Goal: Feedback & Contribution: Submit feedback/report problem

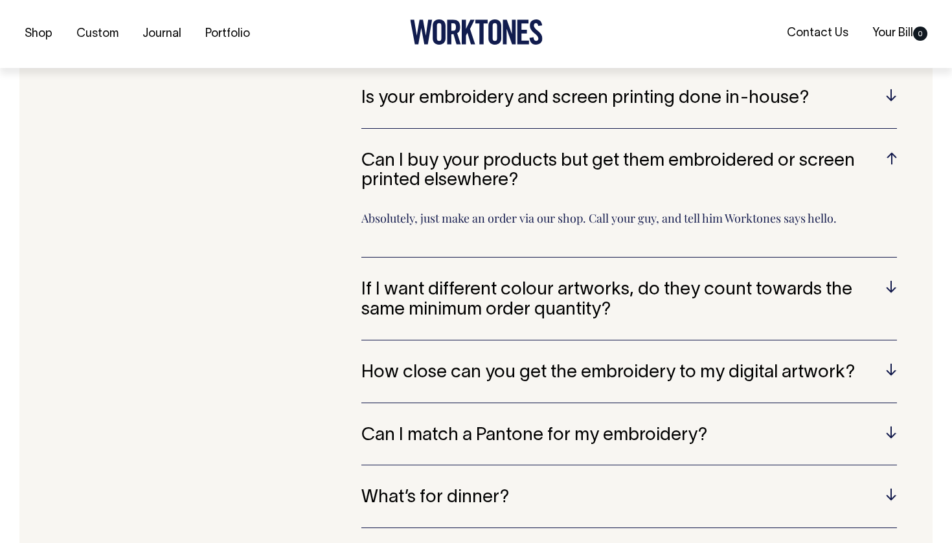
scroll to position [2784, 0]
click at [491, 363] on h5 "How close can you get the embroidery to my digital artwork?" at bounding box center [628, 373] width 535 height 20
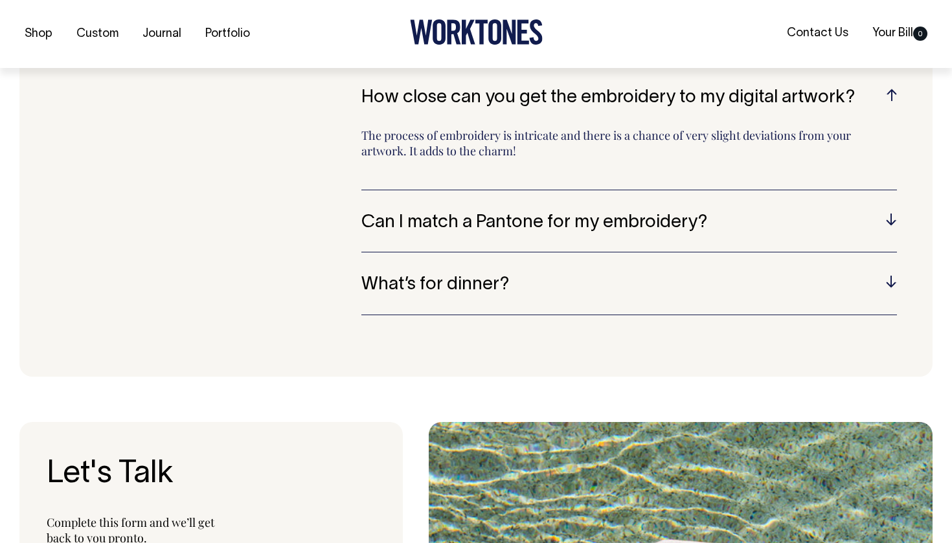
scroll to position [3012, 0]
click at [529, 212] on h5 "Can I match a Pantone for my embroidery?" at bounding box center [628, 222] width 535 height 20
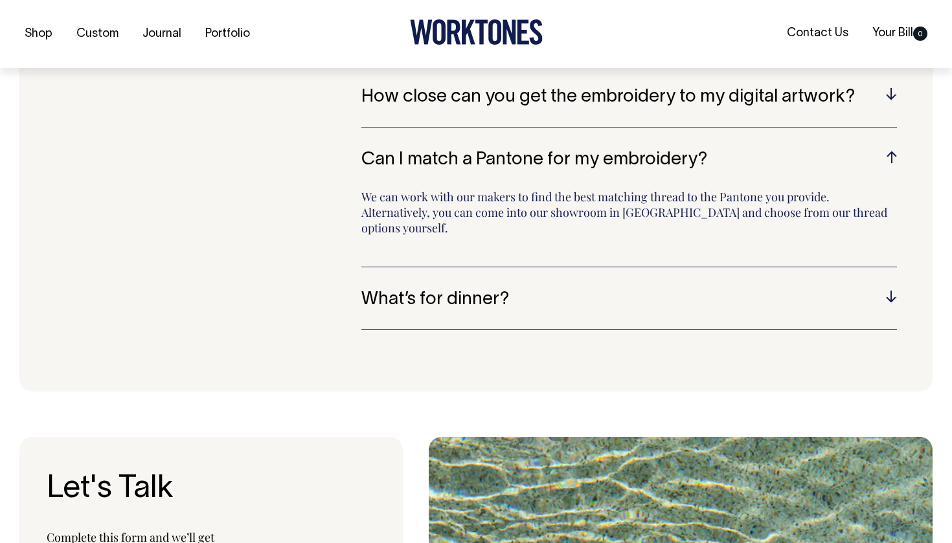
click at [506, 290] on h5 "What’s for dinner?" at bounding box center [628, 300] width 535 height 20
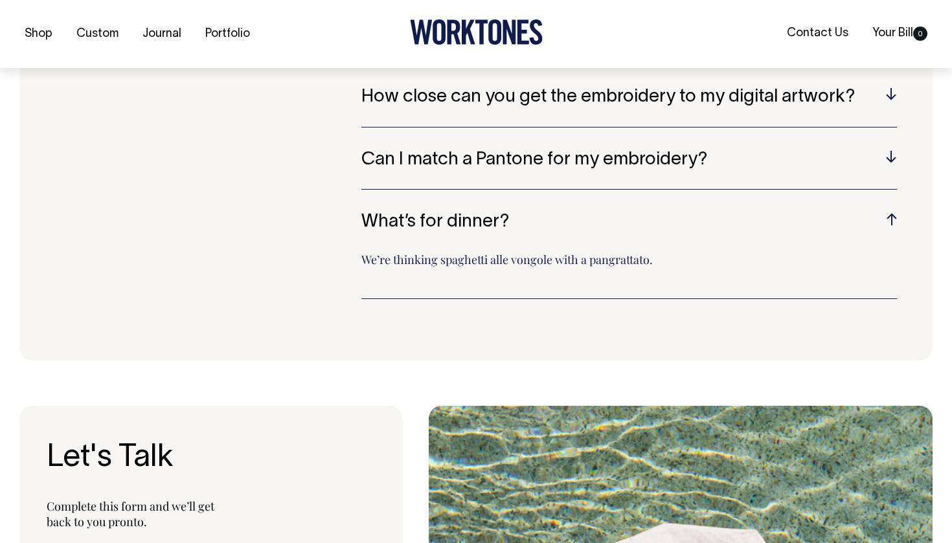
click at [501, 212] on h5 "What’s for dinner?" at bounding box center [628, 222] width 535 height 20
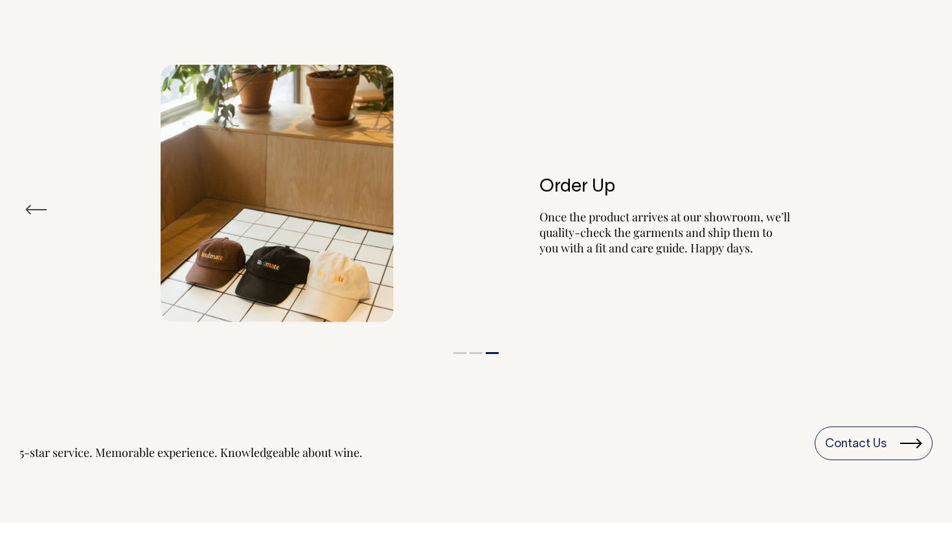
scroll to position [1500, 0]
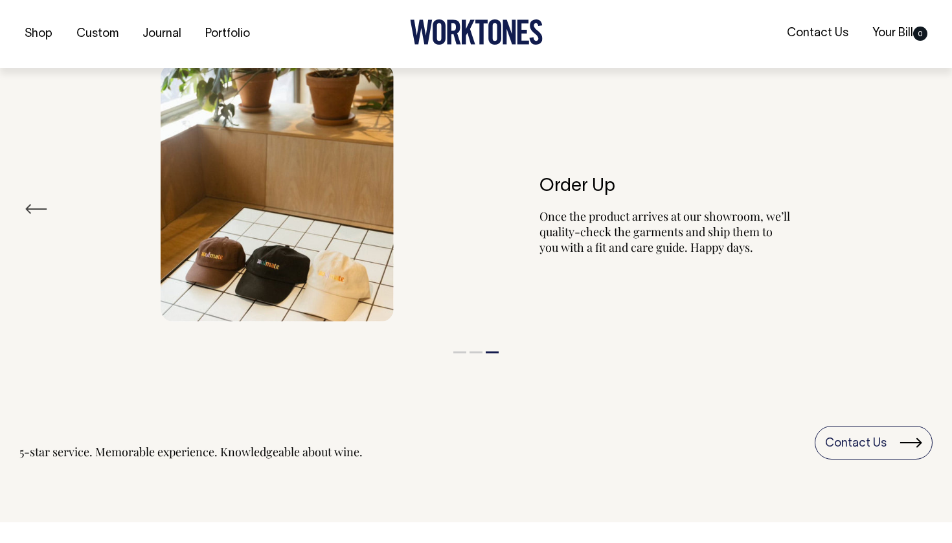
click at [30, 201] on button "Previous" at bounding box center [36, 208] width 23 height 19
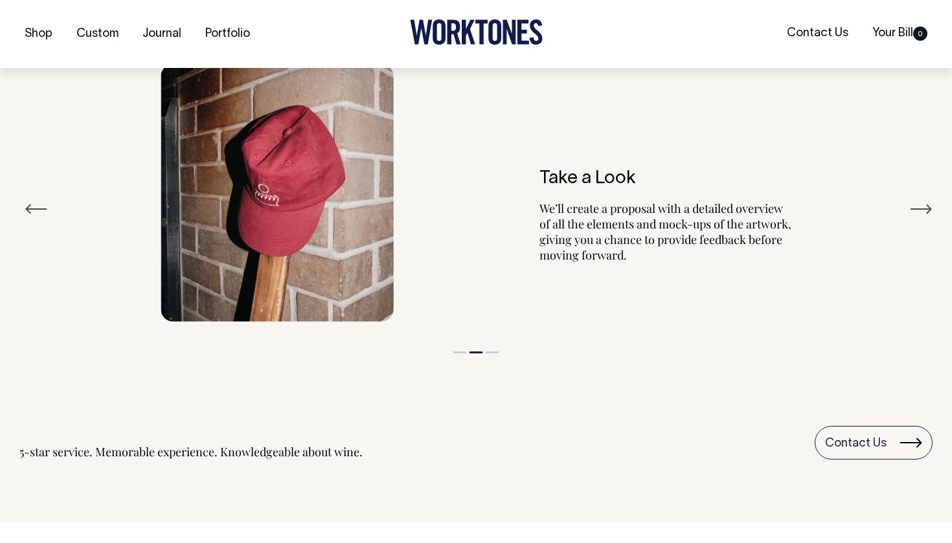
click at [29, 204] on button "Previous" at bounding box center [36, 208] width 23 height 19
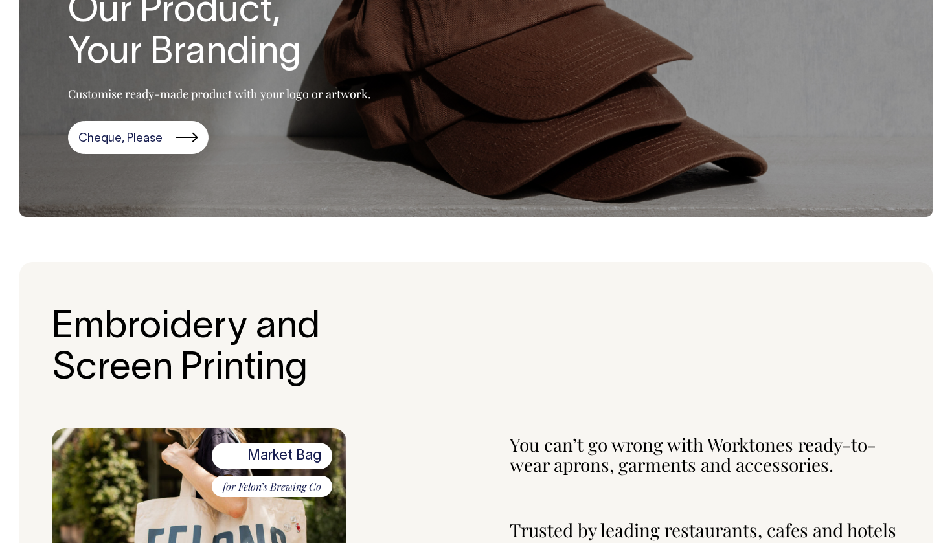
scroll to position [0, 0]
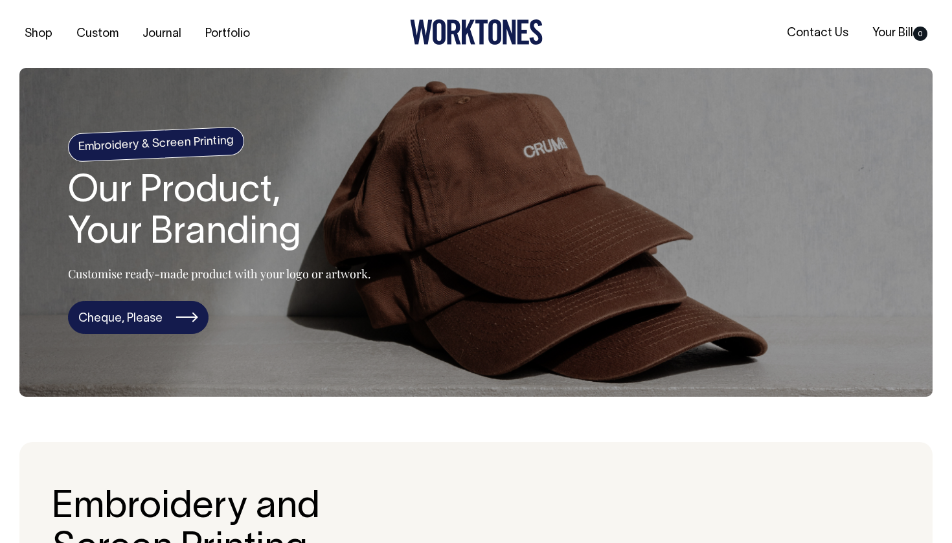
click at [181, 315] on link "Cheque, Please" at bounding box center [138, 318] width 141 height 34
click at [198, 322] on link "Cheque, Please" at bounding box center [138, 318] width 141 height 34
click at [163, 329] on link "Cheque, Please" at bounding box center [138, 318] width 141 height 34
click at [199, 319] on link "Cheque, Please" at bounding box center [138, 318] width 141 height 34
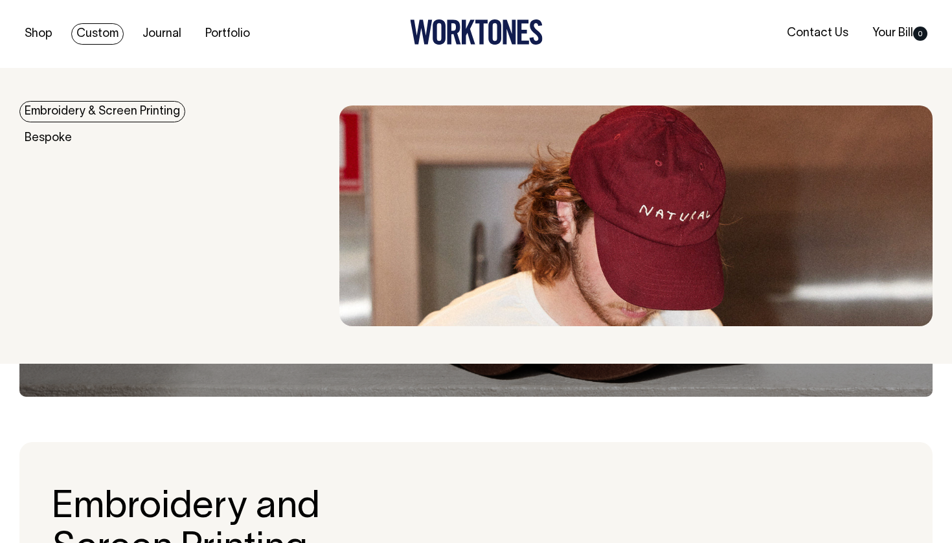
click at [86, 103] on link "Embroidery & Screen Printing" at bounding box center [102, 111] width 166 height 21
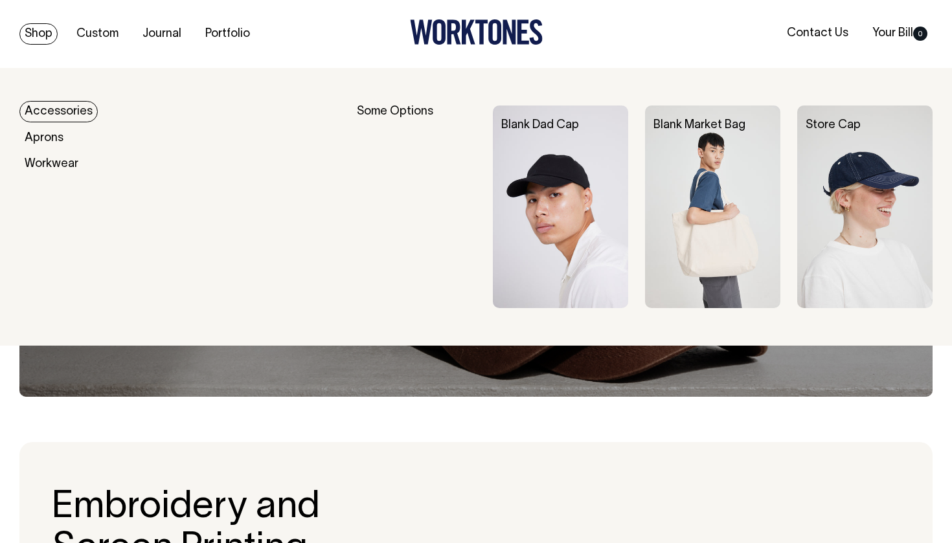
click at [45, 27] on link "Shop" at bounding box center [38, 33] width 38 height 21
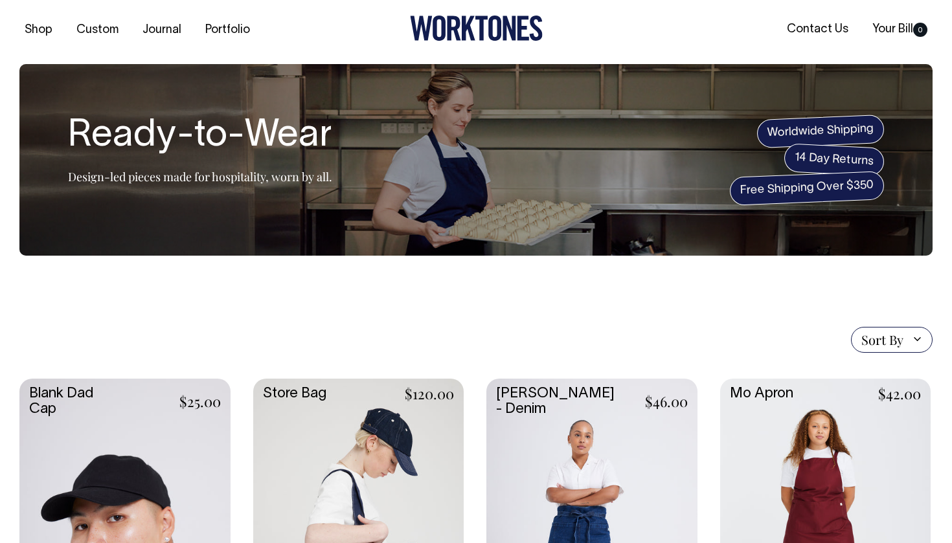
scroll to position [3, 0]
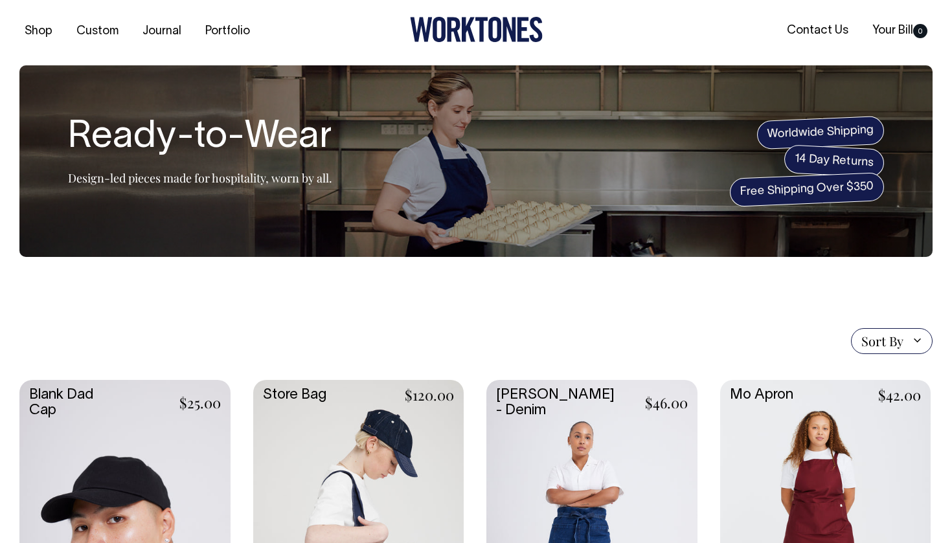
click at [157, 413] on link at bounding box center [124, 536] width 211 height 313
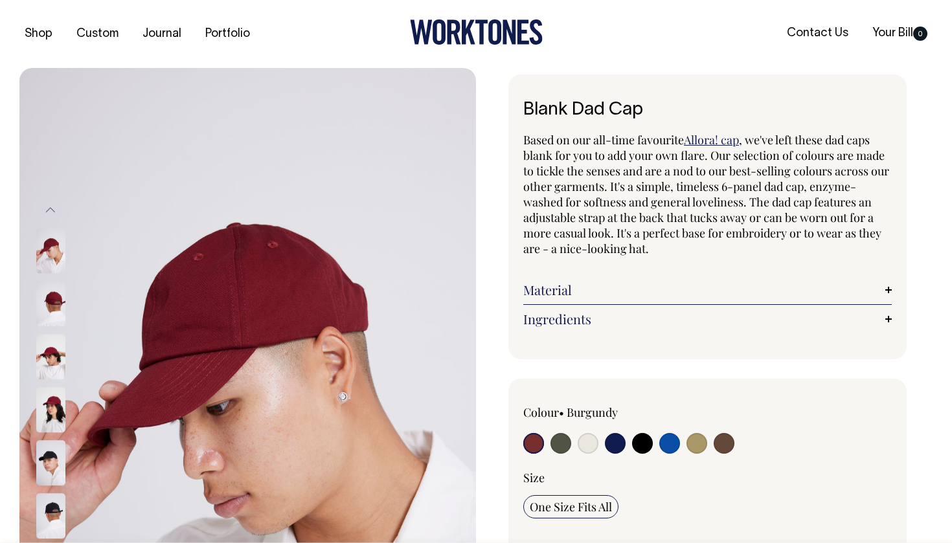
click at [565, 439] on input "radio" at bounding box center [560, 443] width 21 height 21
radio input "true"
select select "Olive"
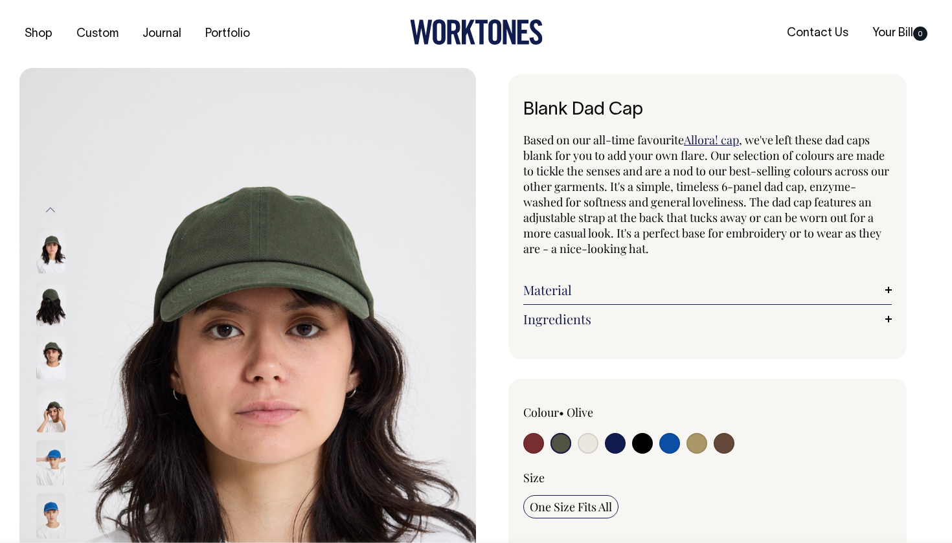
click at [588, 290] on link "Material" at bounding box center [707, 290] width 368 height 16
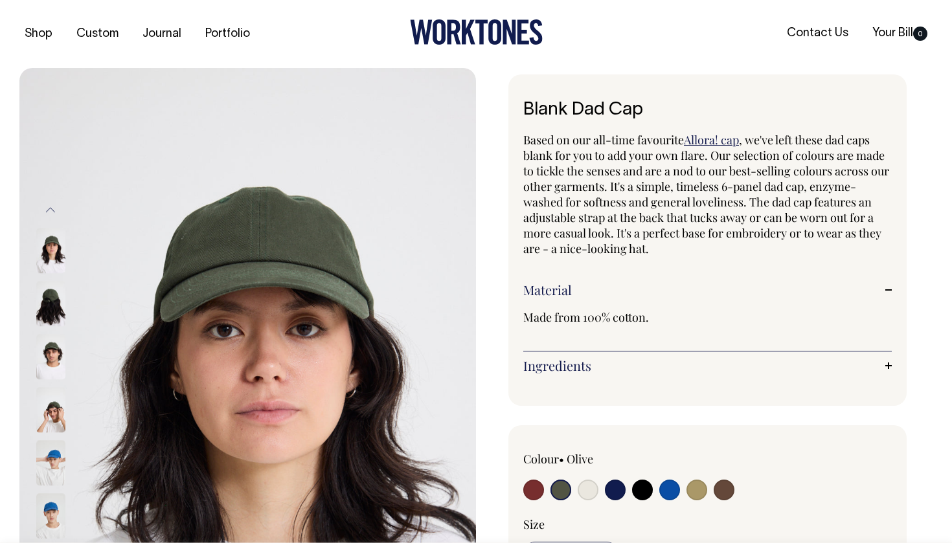
click at [571, 370] on link "Ingredients" at bounding box center [707, 366] width 368 height 16
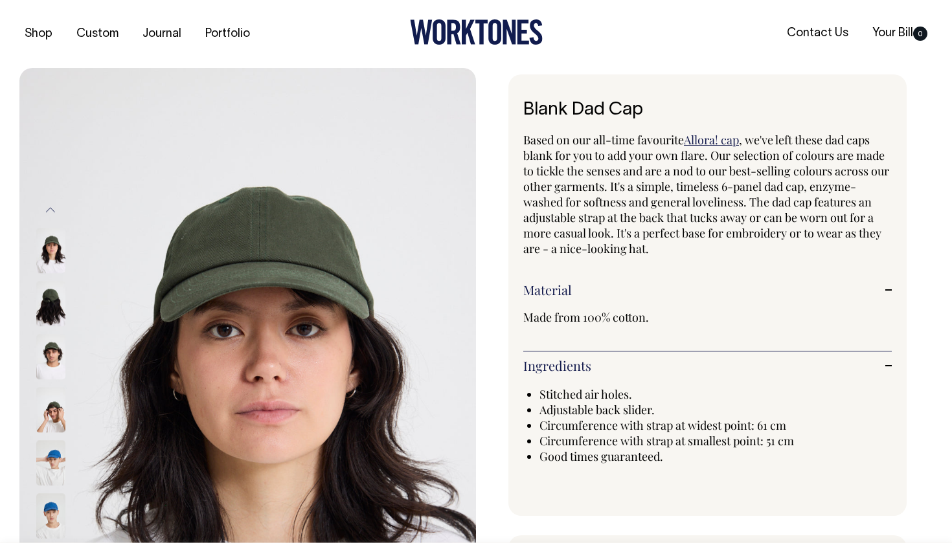
click at [583, 367] on link "Ingredients" at bounding box center [707, 366] width 368 height 16
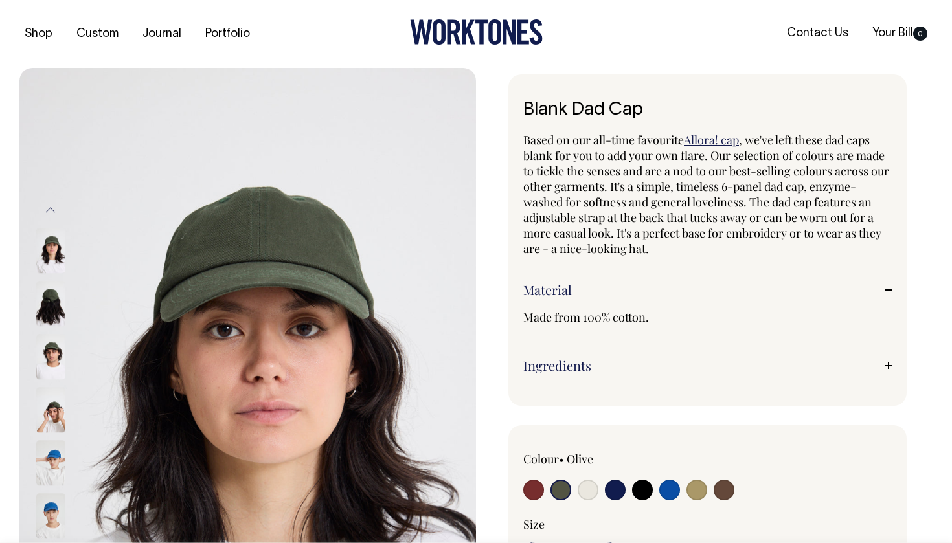
click at [51, 363] on img at bounding box center [50, 357] width 29 height 45
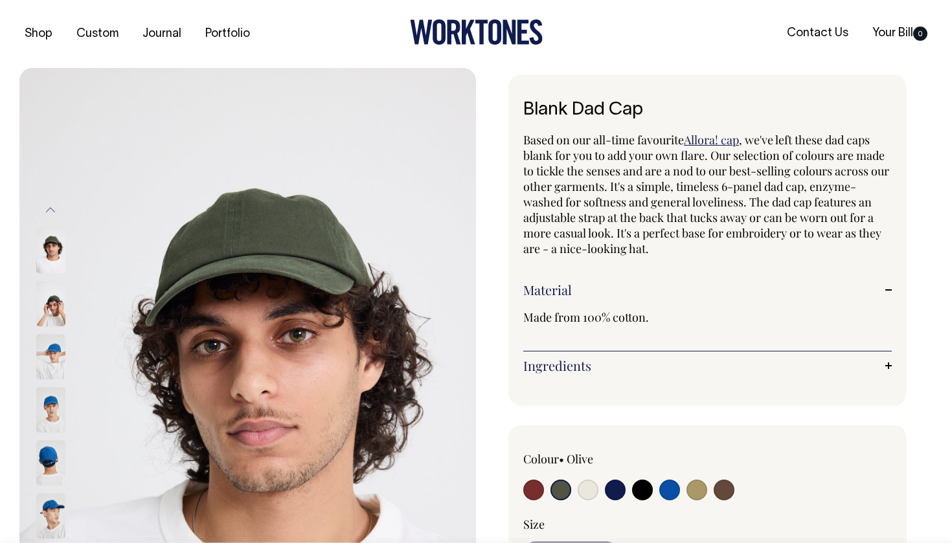
click at [52, 352] on img at bounding box center [50, 357] width 29 height 45
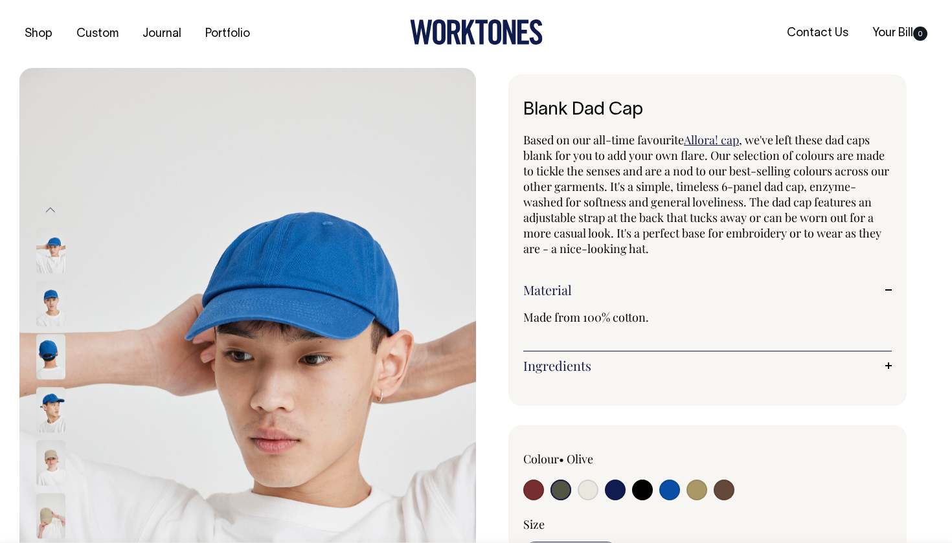
click at [56, 400] on img at bounding box center [50, 410] width 29 height 45
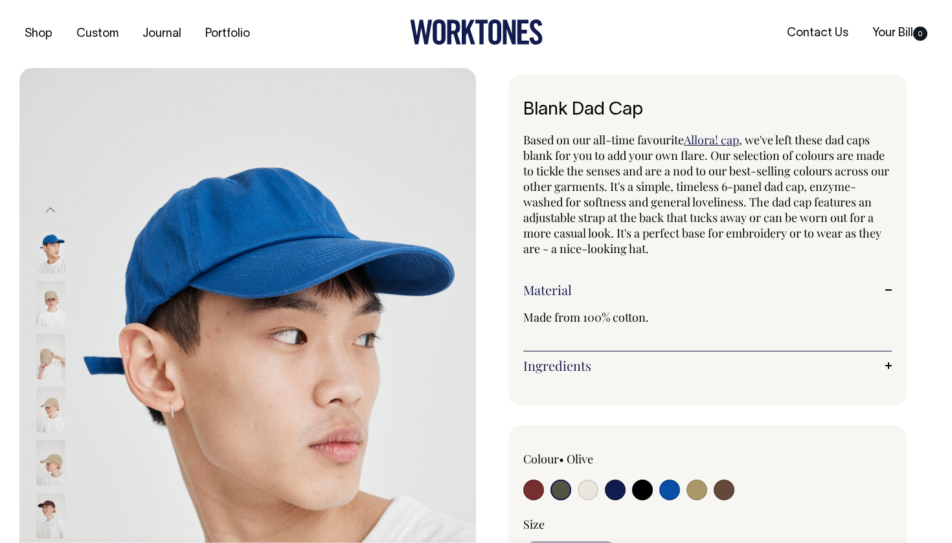
click at [56, 417] on img at bounding box center [50, 410] width 29 height 45
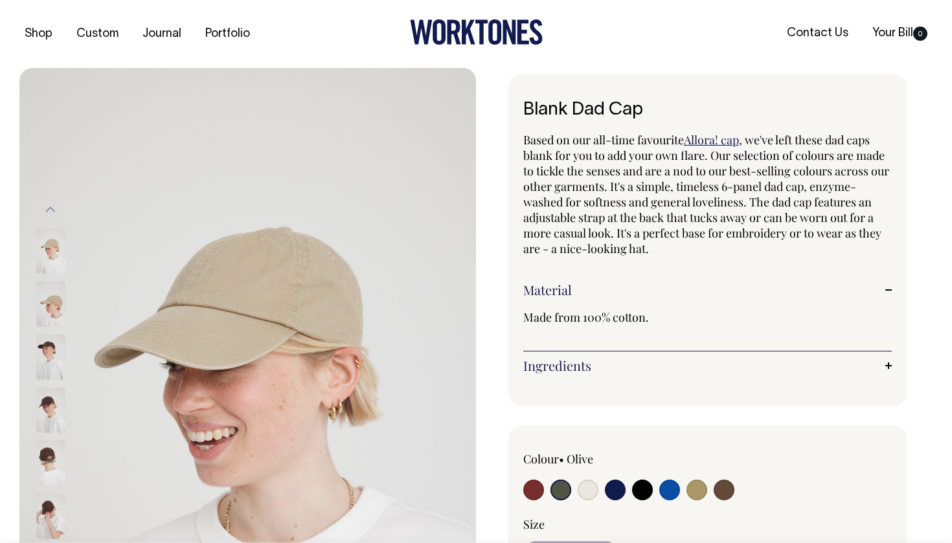
click at [56, 417] on img at bounding box center [50, 409] width 29 height 45
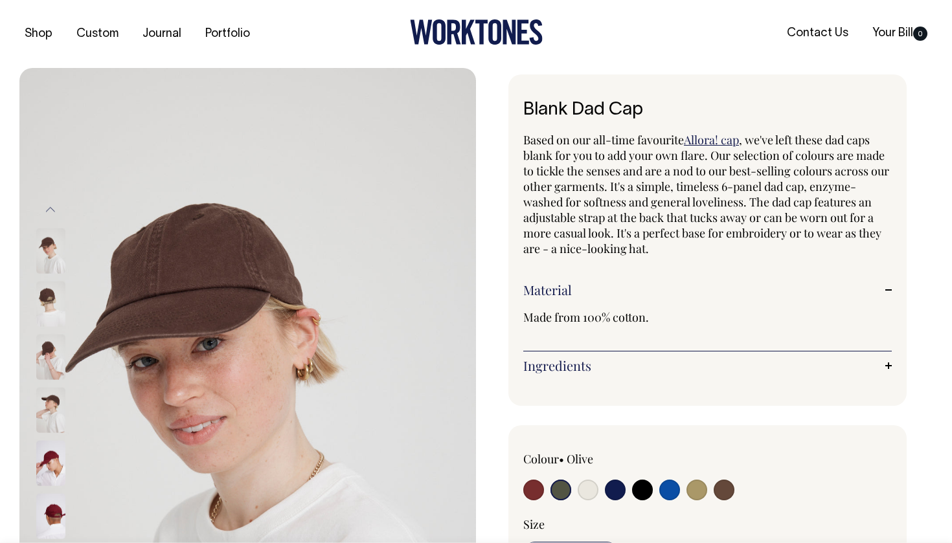
click at [56, 417] on img at bounding box center [50, 409] width 29 height 45
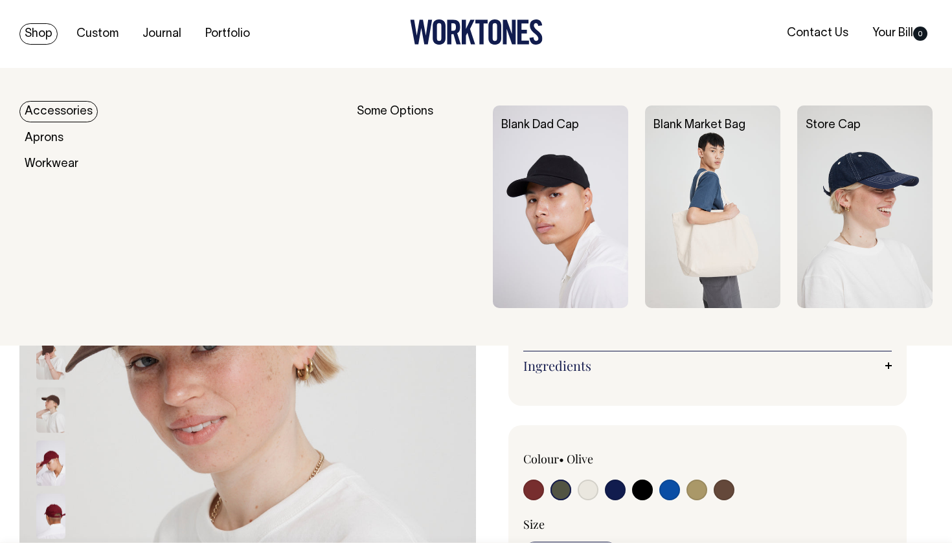
click at [43, 39] on link "Shop" at bounding box center [38, 33] width 38 height 21
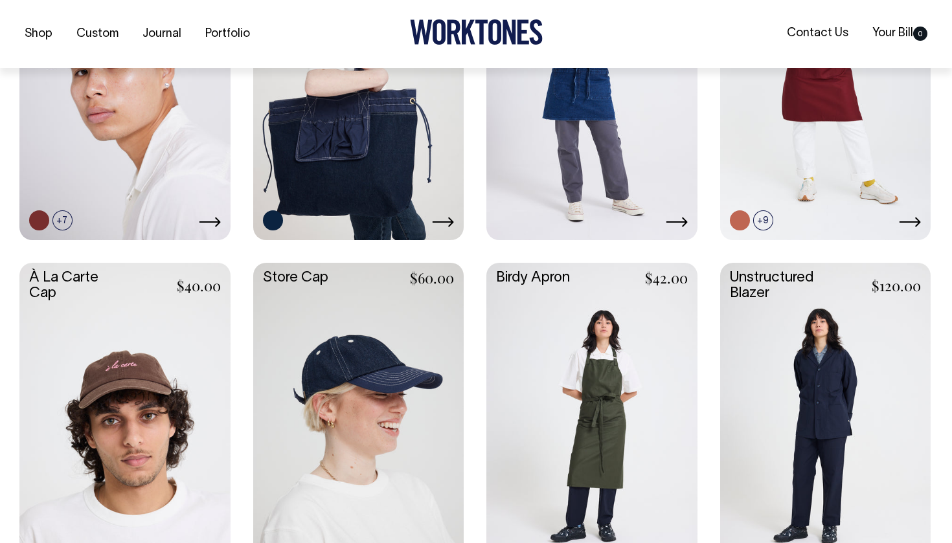
scroll to position [460, 0]
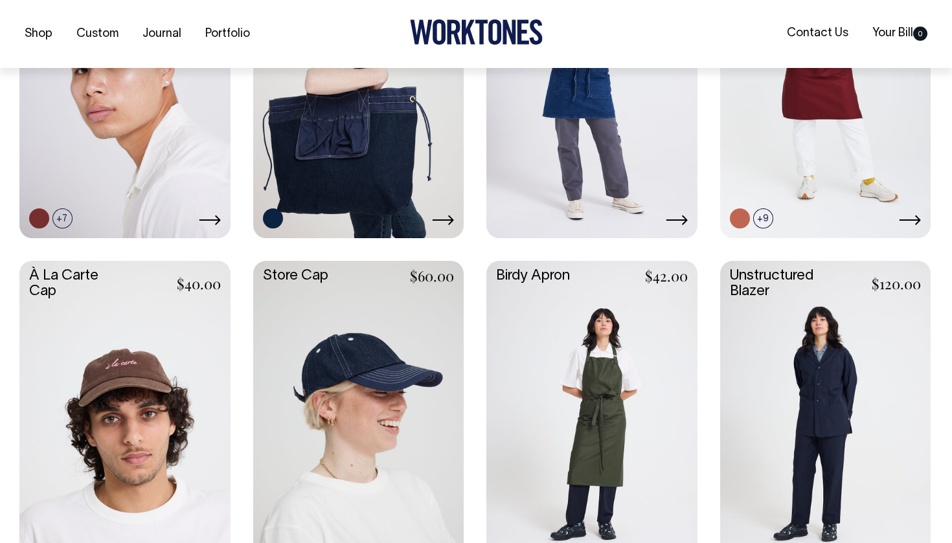
click at [94, 391] on link at bounding box center [124, 417] width 211 height 313
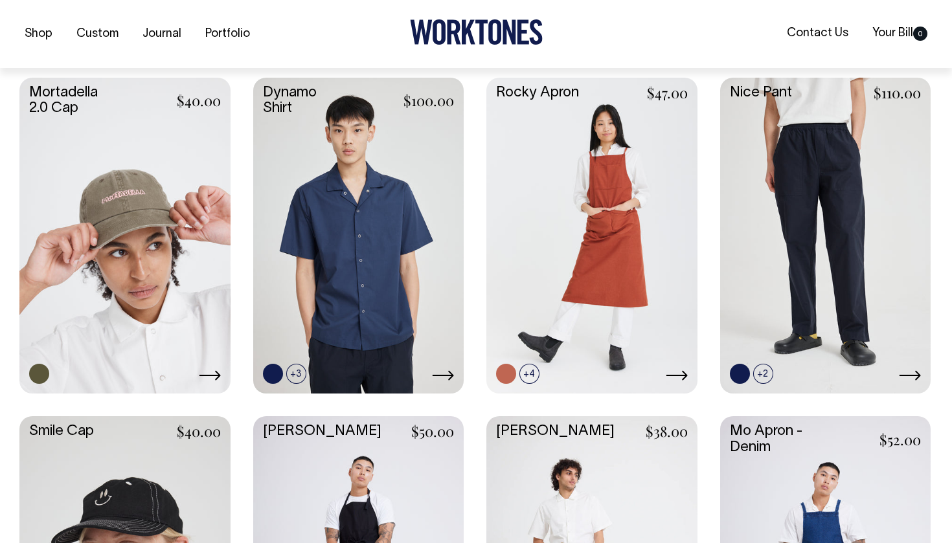
scroll to position [987, 0]
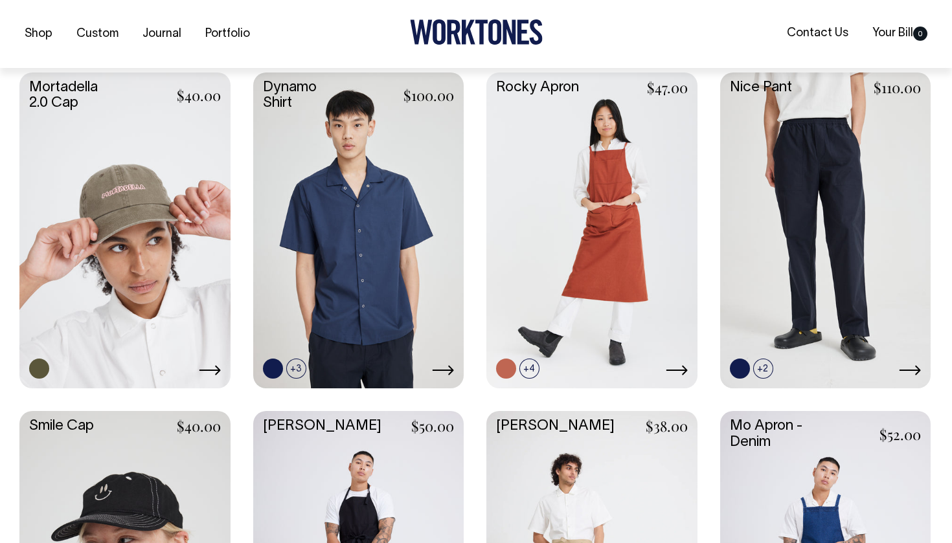
click at [170, 287] on link at bounding box center [124, 229] width 211 height 313
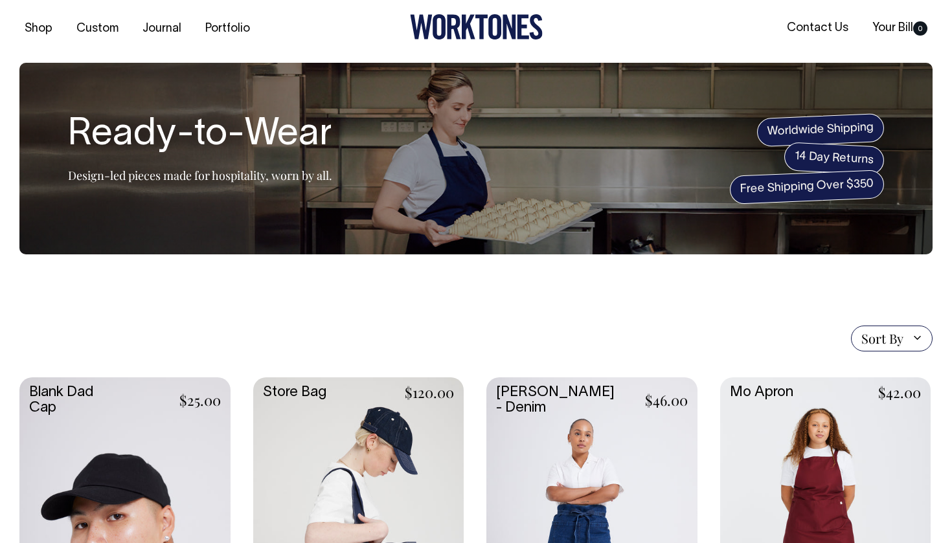
scroll to position [3, 0]
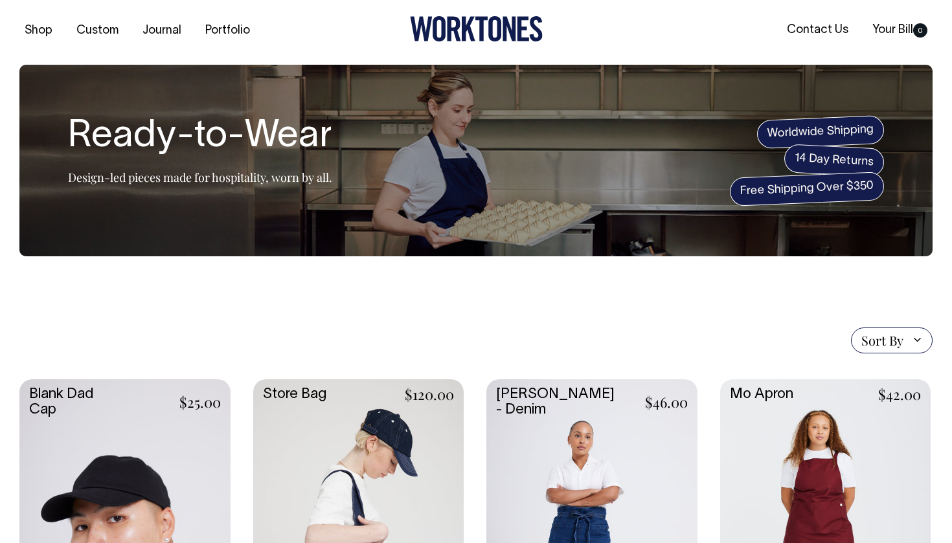
click at [118, 460] on link at bounding box center [124, 535] width 211 height 313
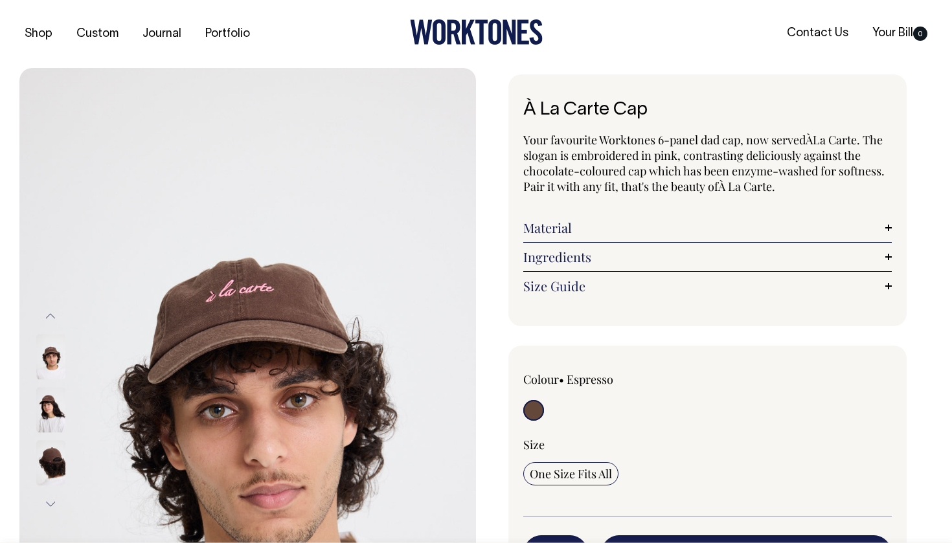
click at [585, 227] on link "Material" at bounding box center [707, 228] width 368 height 16
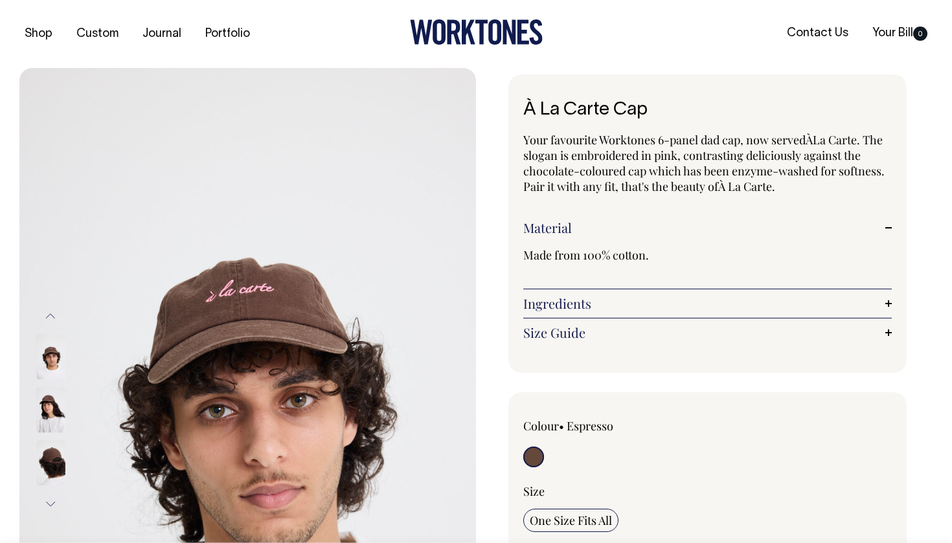
click at [585, 227] on link "Material" at bounding box center [707, 228] width 368 height 16
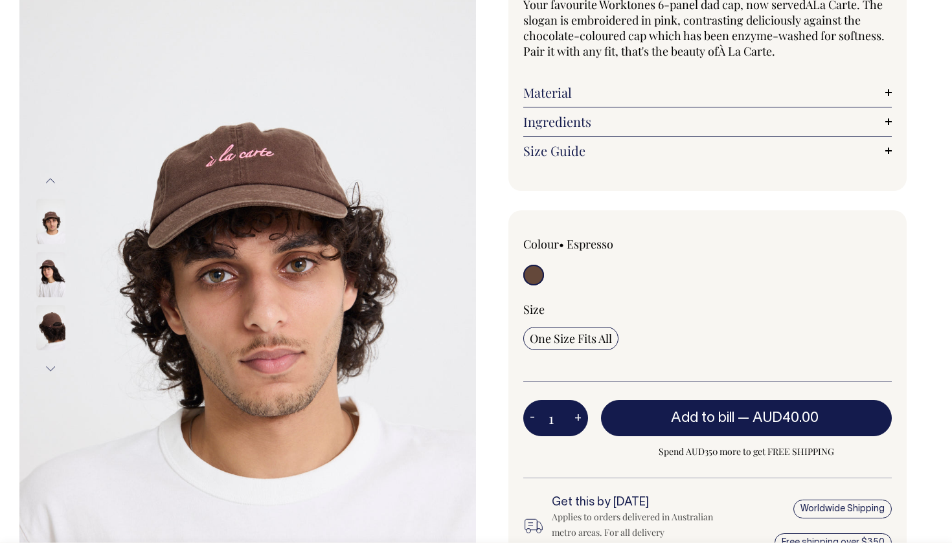
scroll to position [136, 0]
click at [50, 267] on img at bounding box center [50, 274] width 29 height 45
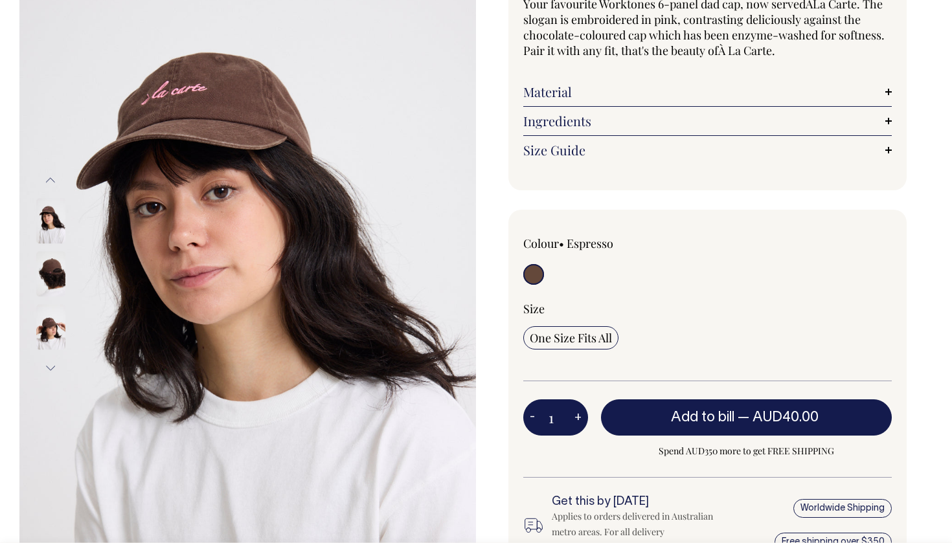
click at [53, 281] on img at bounding box center [50, 274] width 29 height 45
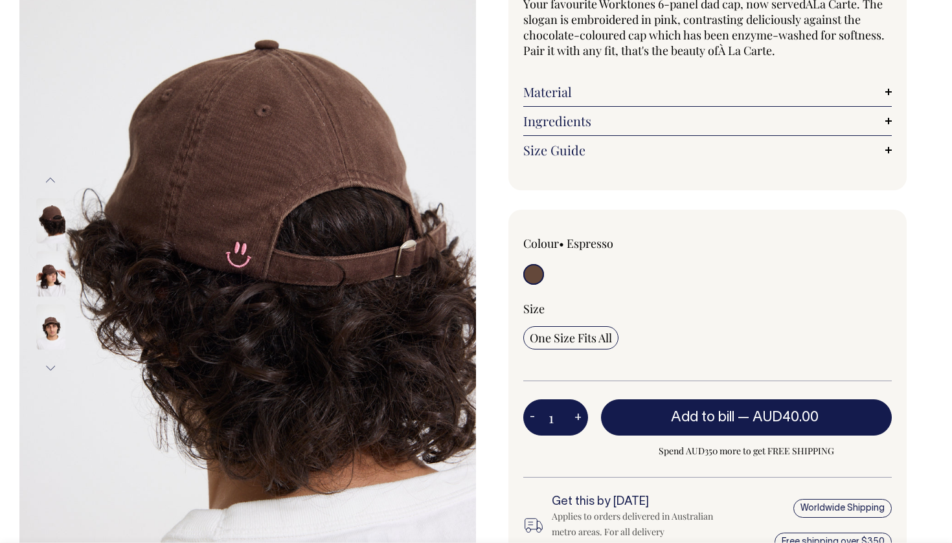
click at [53, 281] on img at bounding box center [50, 274] width 29 height 45
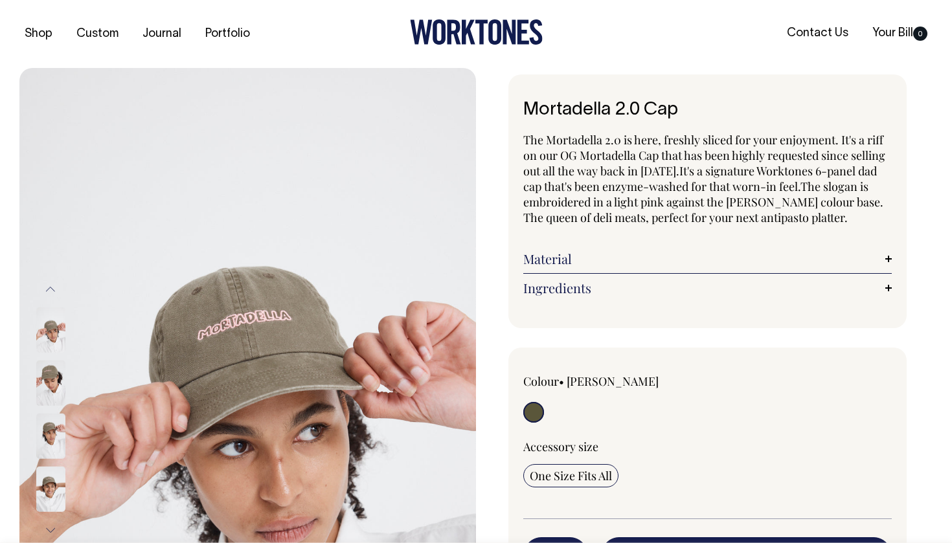
click at [58, 390] on img at bounding box center [50, 383] width 29 height 45
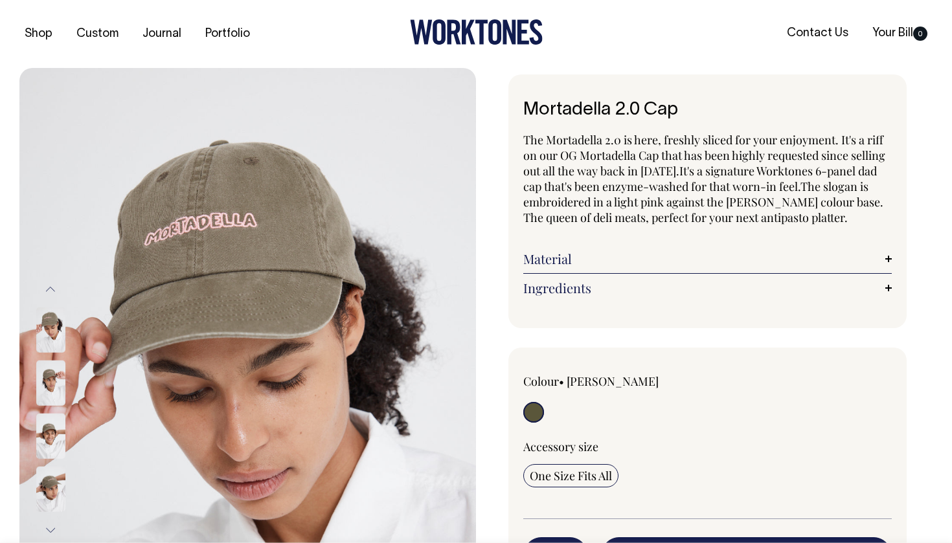
click at [48, 443] on img at bounding box center [50, 436] width 29 height 45
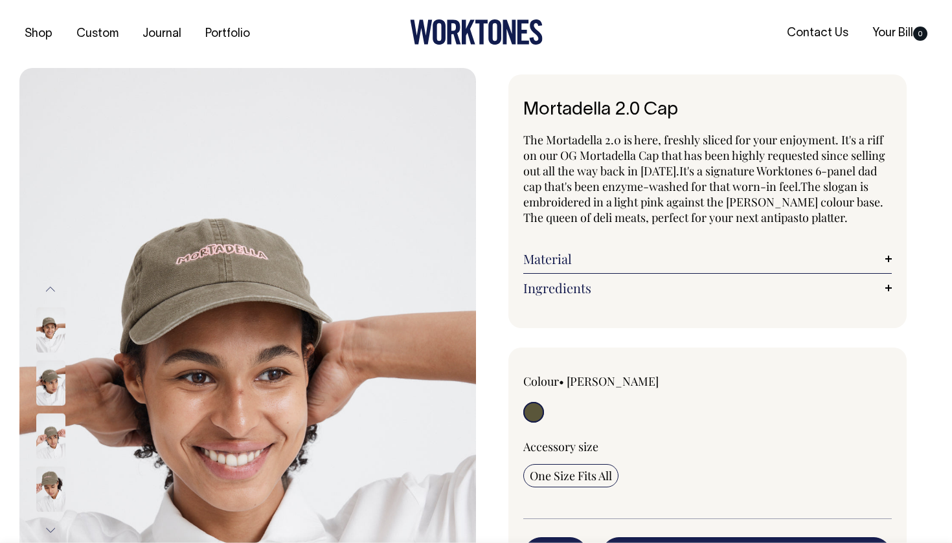
click at [49, 455] on img at bounding box center [50, 436] width 29 height 45
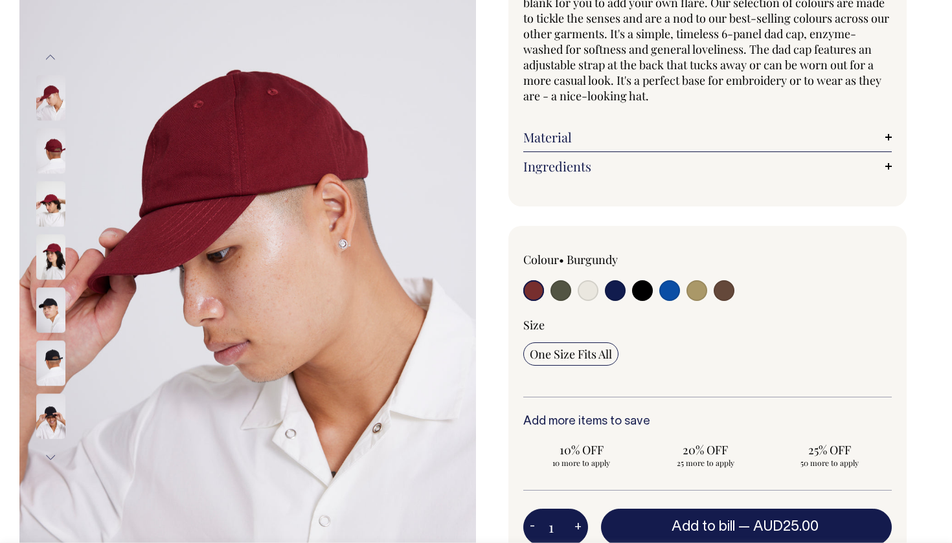
scroll to position [153, 0]
click at [48, 164] on img at bounding box center [50, 150] width 29 height 45
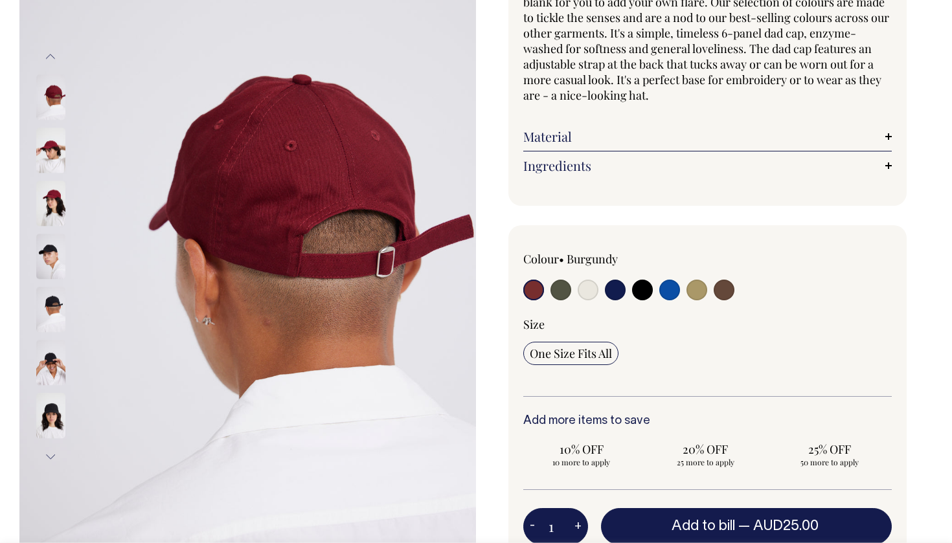
click at [51, 252] on img at bounding box center [50, 256] width 29 height 45
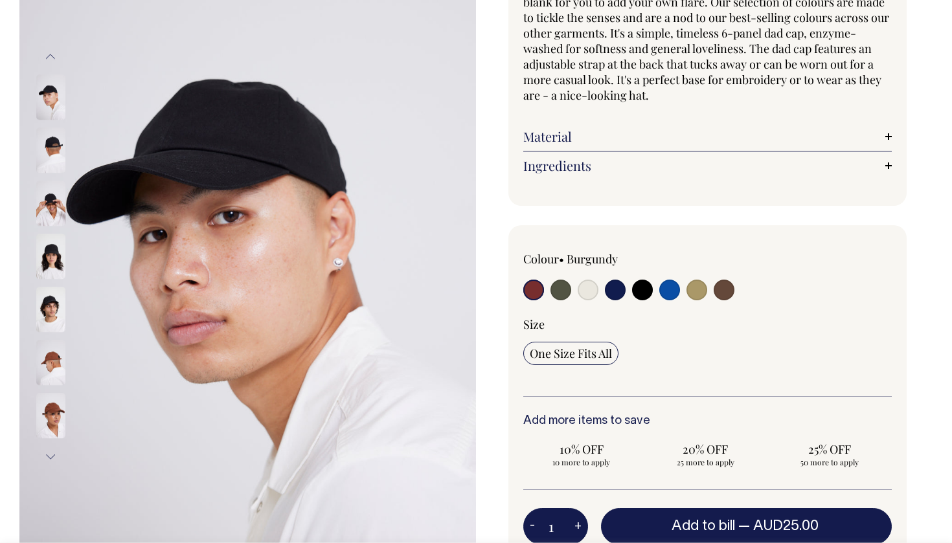
click at [50, 264] on img at bounding box center [50, 256] width 29 height 45
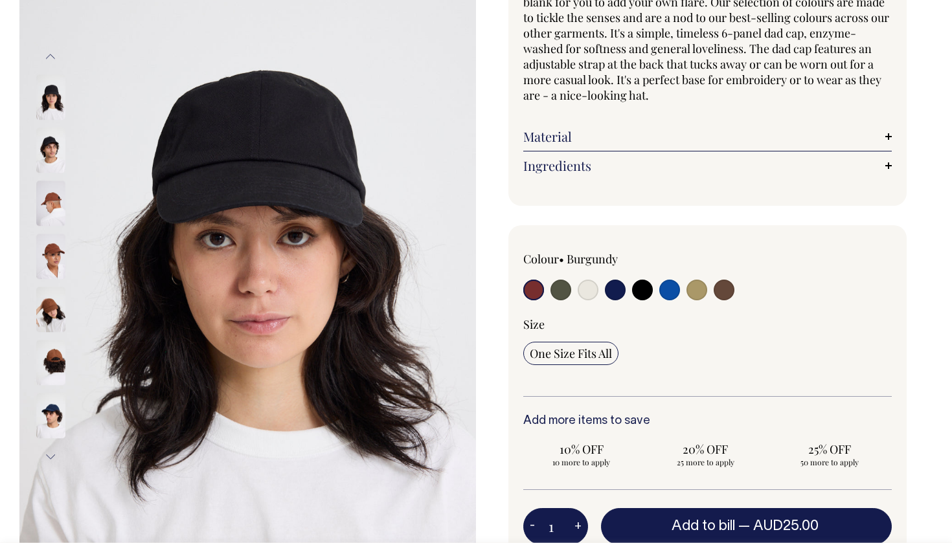
click at [50, 264] on img at bounding box center [50, 256] width 29 height 45
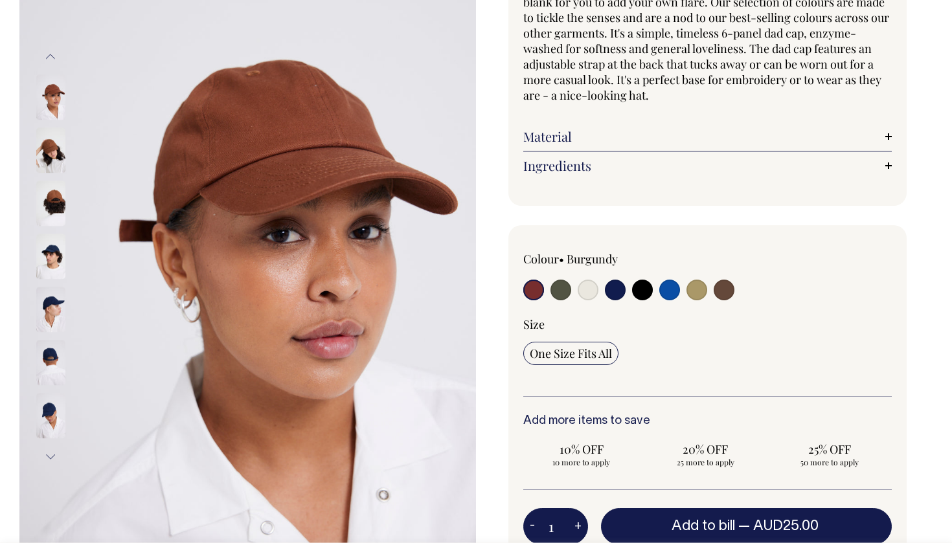
click at [50, 264] on img at bounding box center [50, 256] width 29 height 45
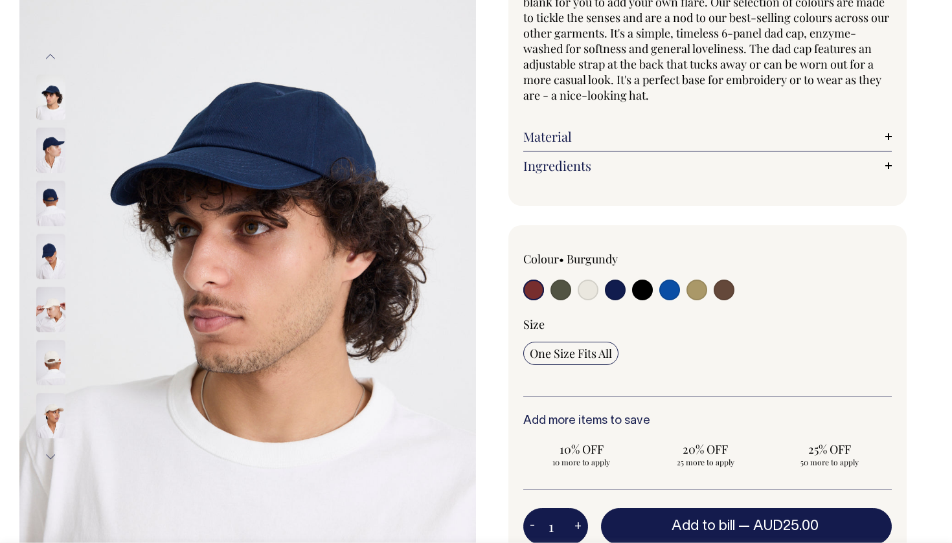
click at [559, 288] on input "radio" at bounding box center [560, 290] width 21 height 21
radio input "true"
select select "Olive"
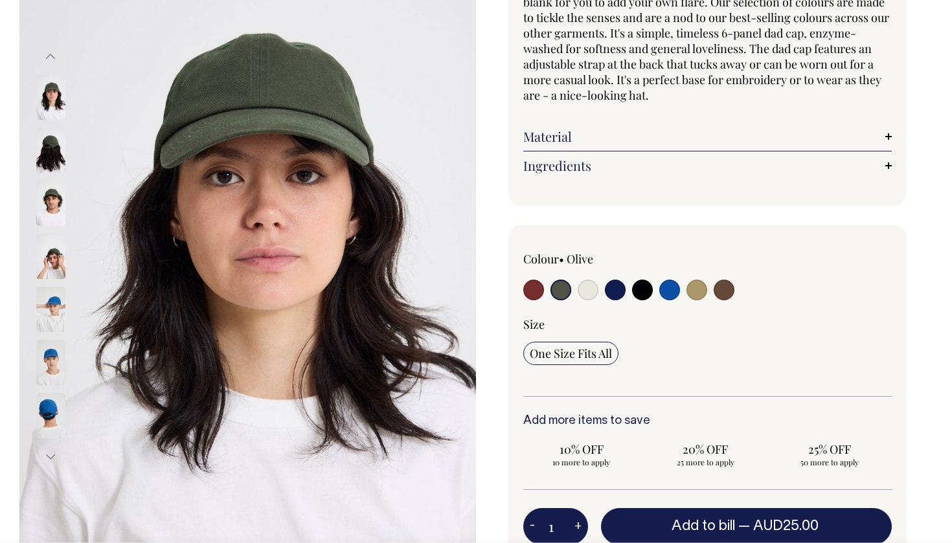
click at [582, 290] on input "radio" at bounding box center [588, 290] width 21 height 21
radio input "true"
select select "Natural"
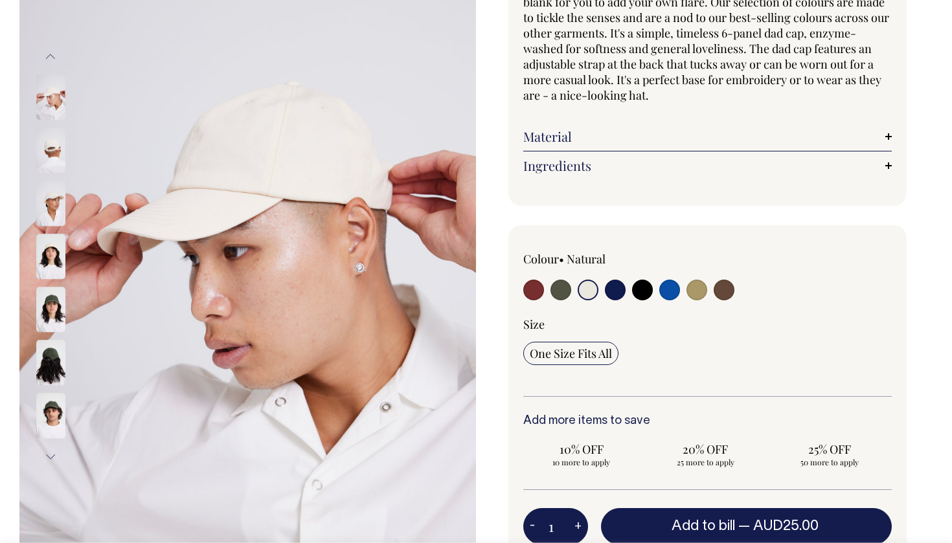
click at [690, 292] on input "radio" at bounding box center [696, 290] width 21 height 21
radio input "true"
select select "Washed Khaki"
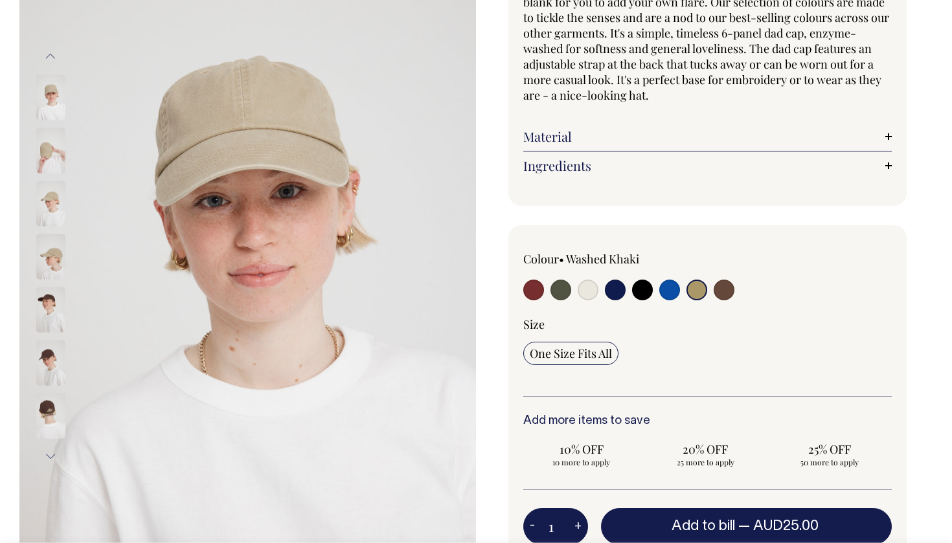
click at [724, 289] on input "radio" at bounding box center [724, 290] width 21 height 21
radio input "true"
select select "Espresso"
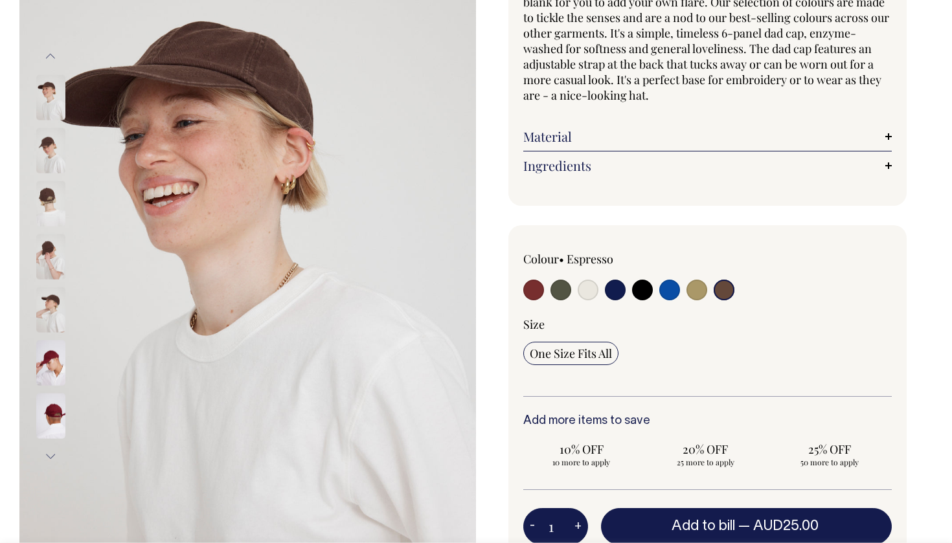
click at [532, 288] on input "radio" at bounding box center [533, 290] width 21 height 21
radio input "true"
select select "Burgundy"
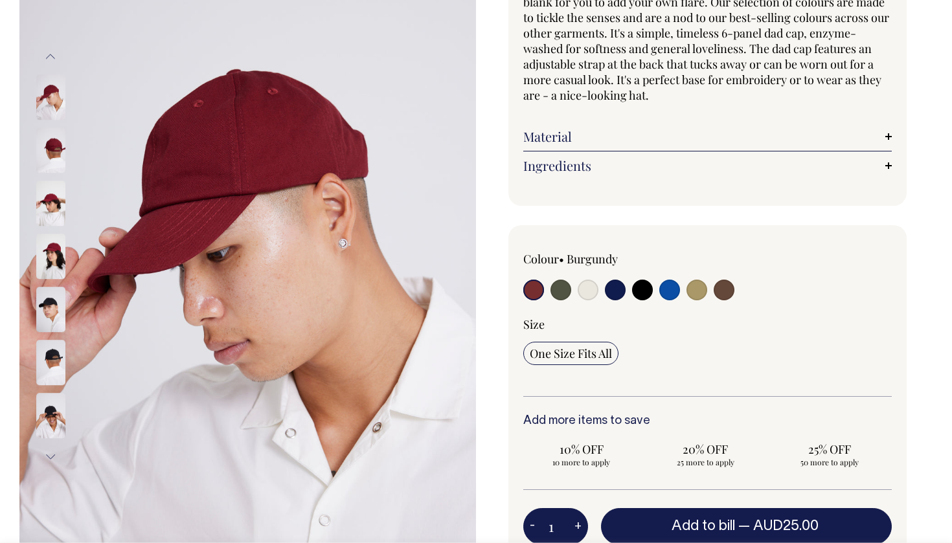
click at [554, 288] on input "radio" at bounding box center [560, 290] width 21 height 21
radio input "true"
select select "Olive"
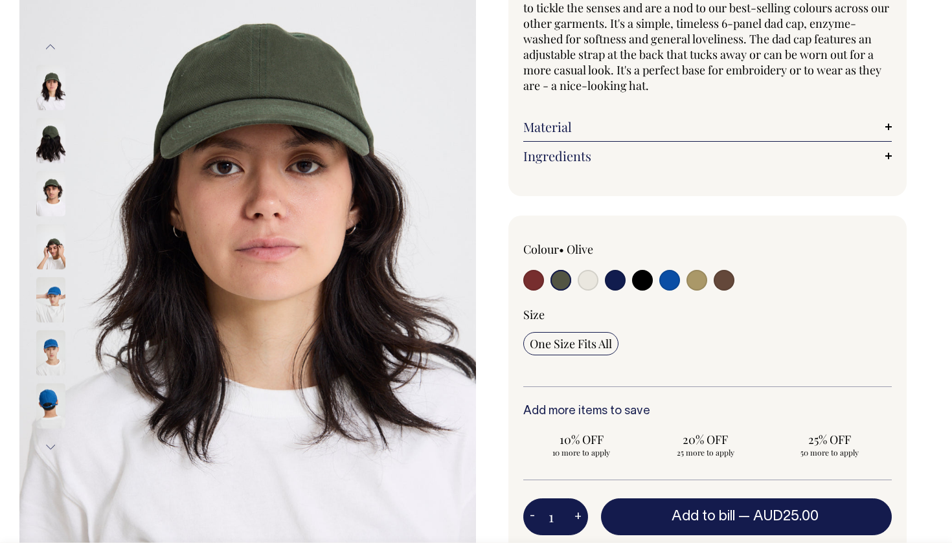
click at [557, 282] on input "radio" at bounding box center [560, 280] width 21 height 21
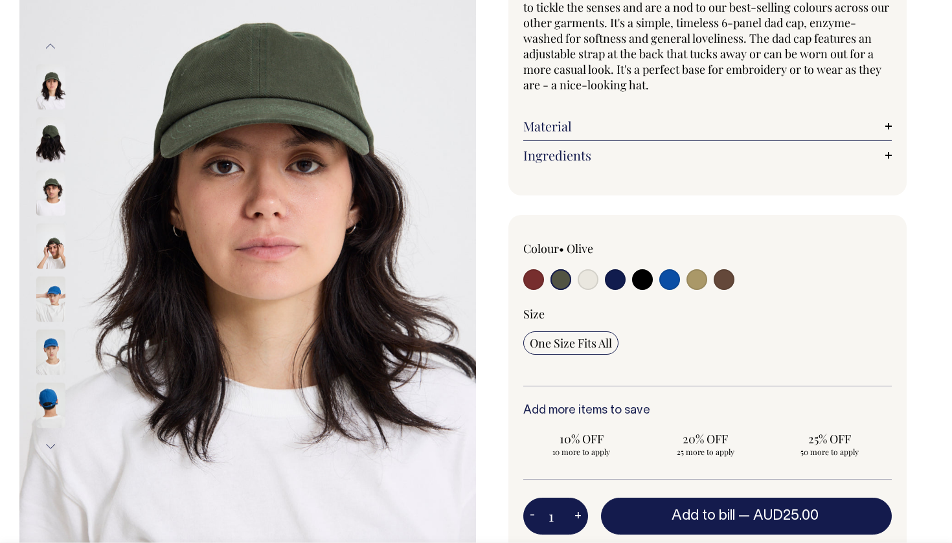
click at [577, 520] on button "+" at bounding box center [578, 517] width 20 height 26
type input "2"
click at [577, 520] on button "+" at bounding box center [578, 517] width 20 height 26
type input "3"
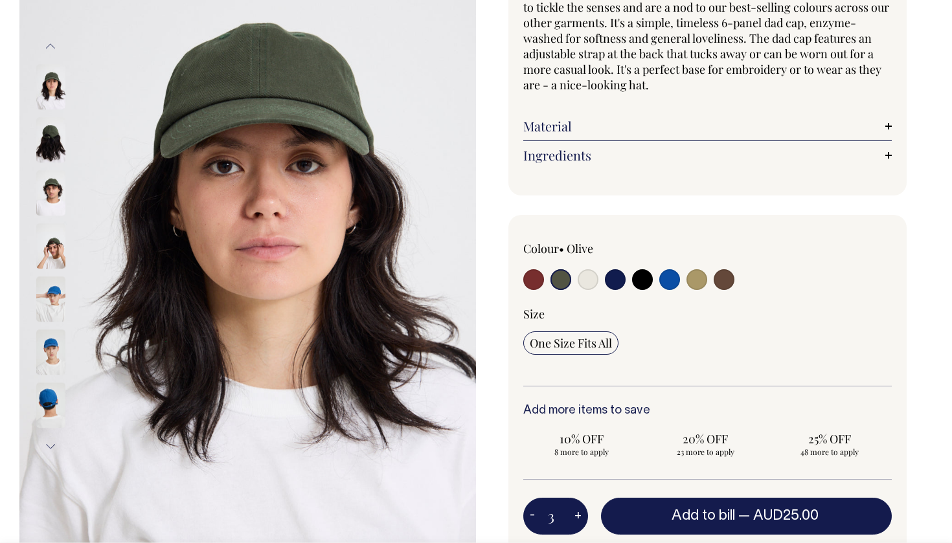
type input "3"
click at [577, 520] on button "+" at bounding box center [578, 517] width 20 height 26
type input "4"
click at [577, 520] on button "+" at bounding box center [578, 517] width 20 height 26
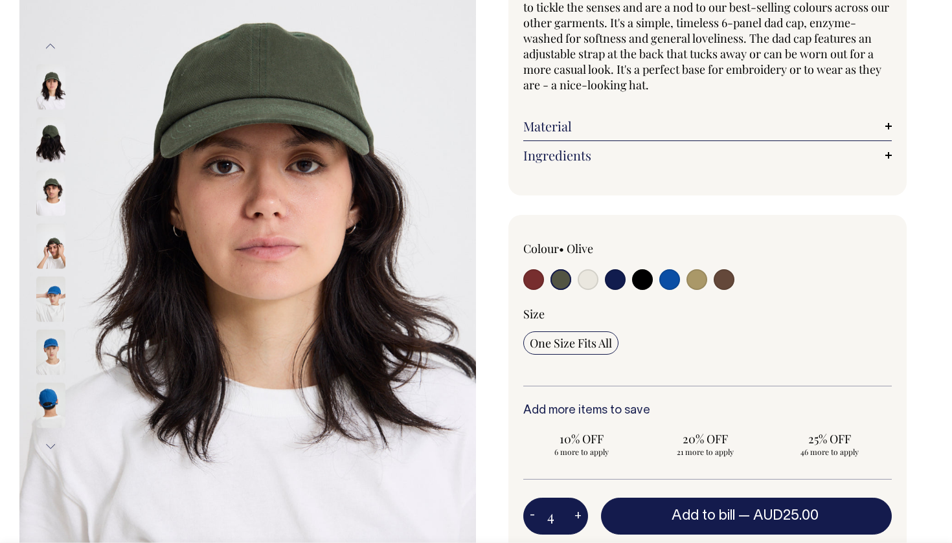
type input "5"
click at [577, 520] on button "+" at bounding box center [578, 517] width 20 height 26
type input "6"
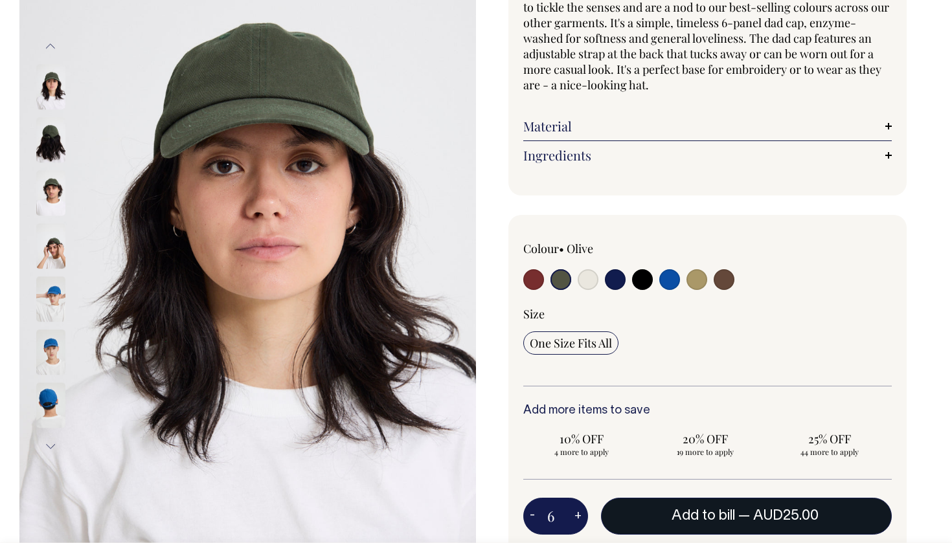
click at [707, 510] on span "Add to bill" at bounding box center [702, 516] width 63 height 13
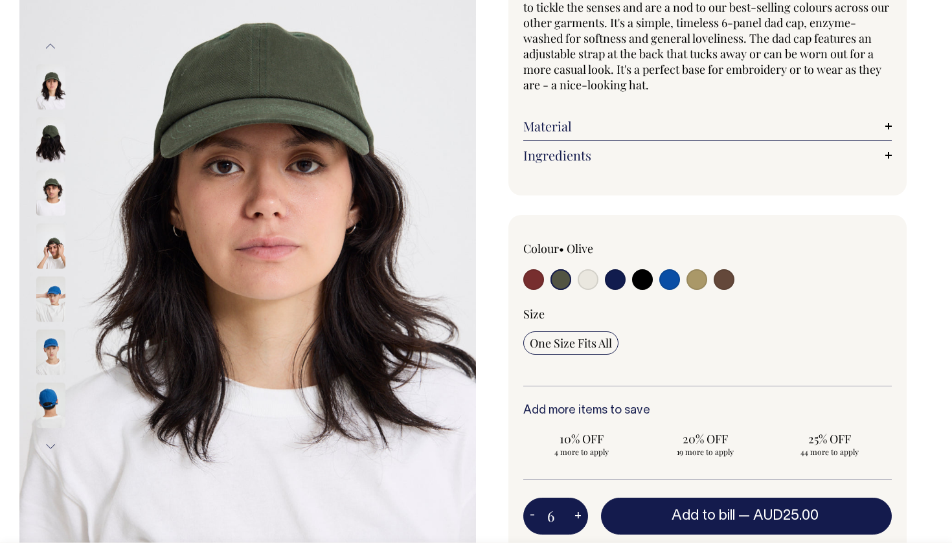
type input "1"
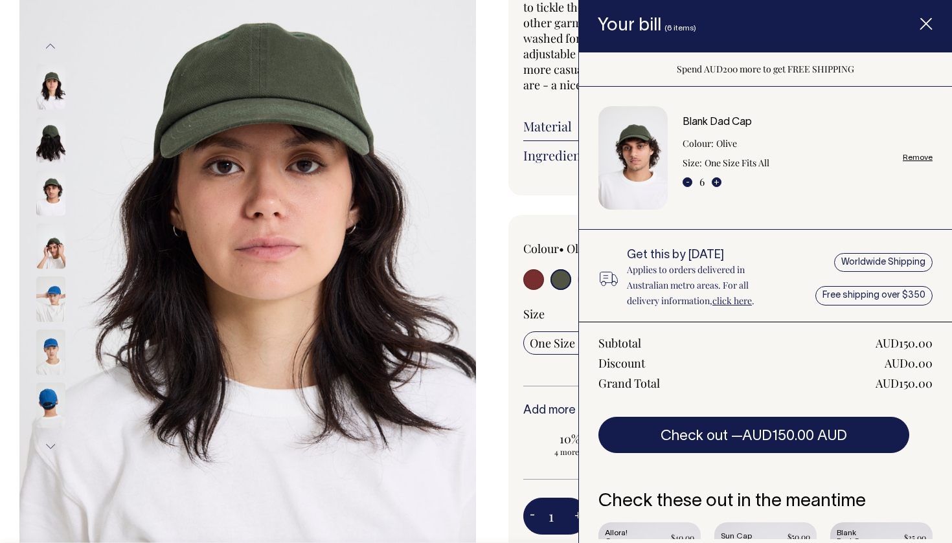
click at [554, 361] on div "Size One Size Fits All" at bounding box center [707, 346] width 368 height 80
click at [930, 28] on line "Item added to your cart" at bounding box center [926, 24] width 10 height 10
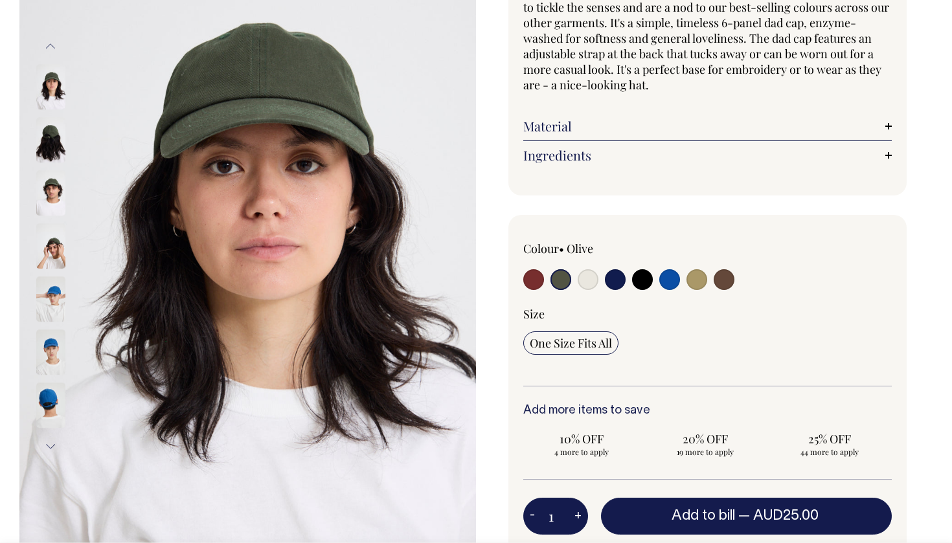
click at [592, 276] on input "radio" at bounding box center [588, 279] width 21 height 21
radio input "true"
select select "Natural"
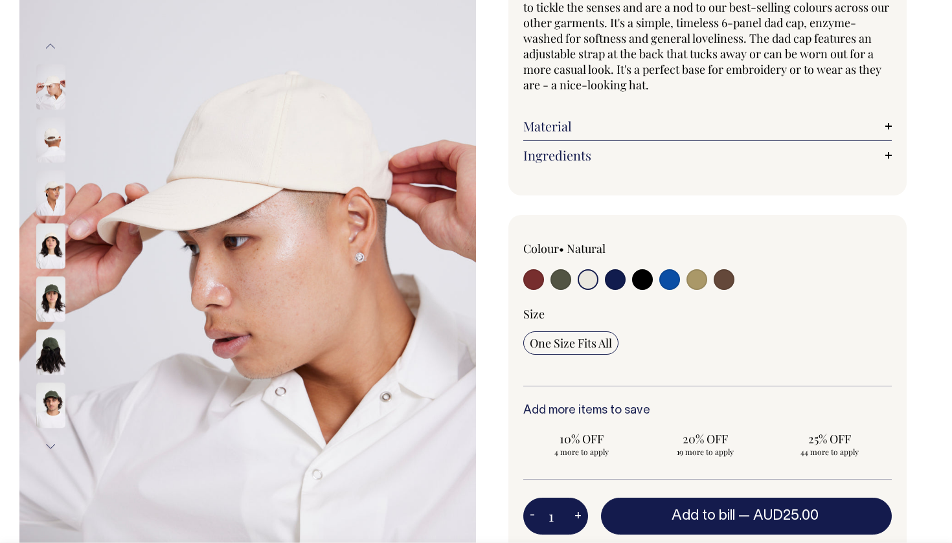
click at [581, 512] on button "+" at bounding box center [578, 517] width 20 height 26
type input "2"
click at [581, 512] on button "+" at bounding box center [578, 517] width 20 height 26
type input "3"
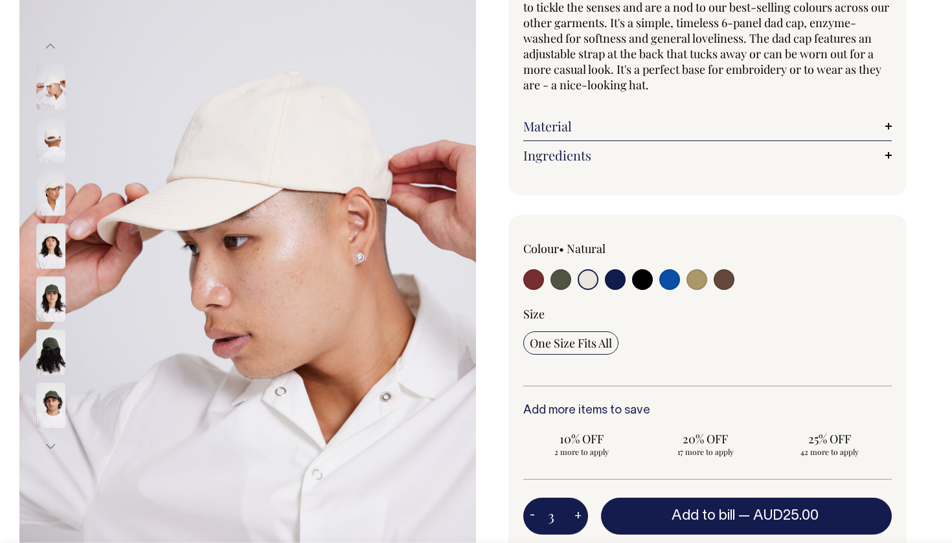
type input "3"
click at [581, 512] on button "+" at bounding box center [578, 517] width 20 height 26
type input "4"
radio input "true"
type input "4"
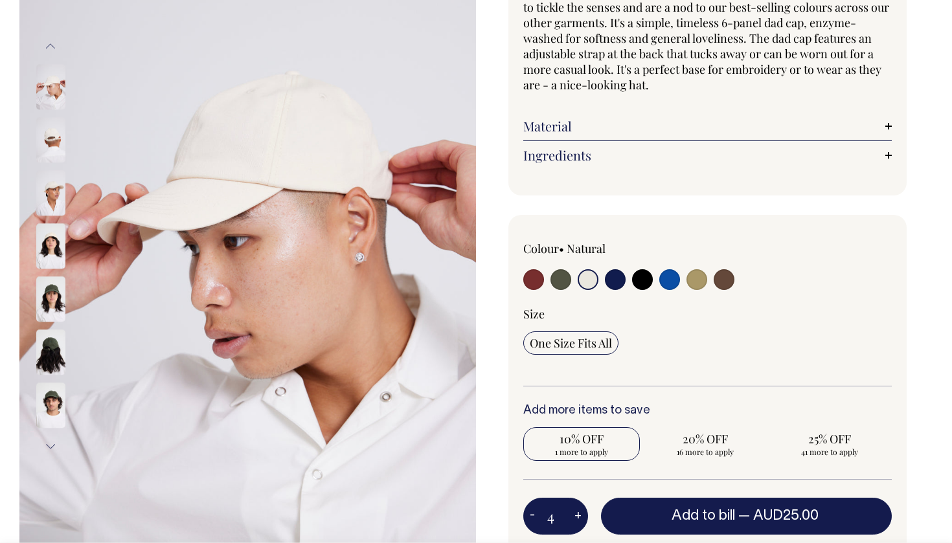
click at [581, 512] on button "+" at bounding box center [578, 517] width 20 height 26
type input "5"
radio input "true"
type input "5"
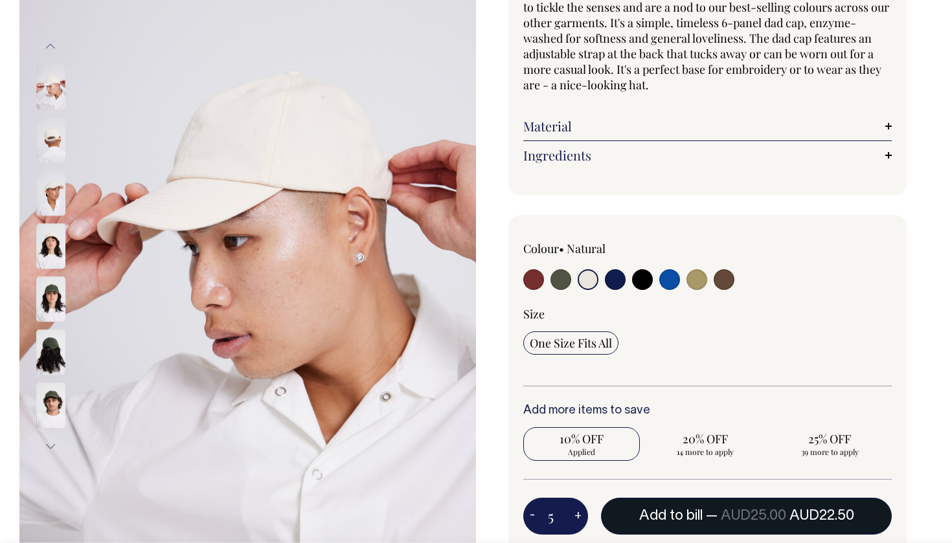
click at [690, 517] on span "Add to bill" at bounding box center [670, 516] width 63 height 13
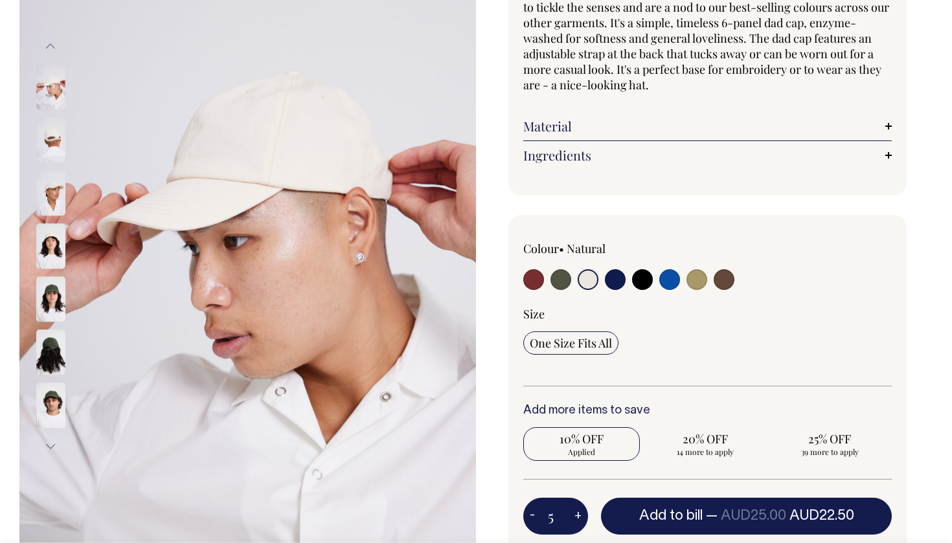
type input "1"
radio input "false"
type input "1"
radio input "true"
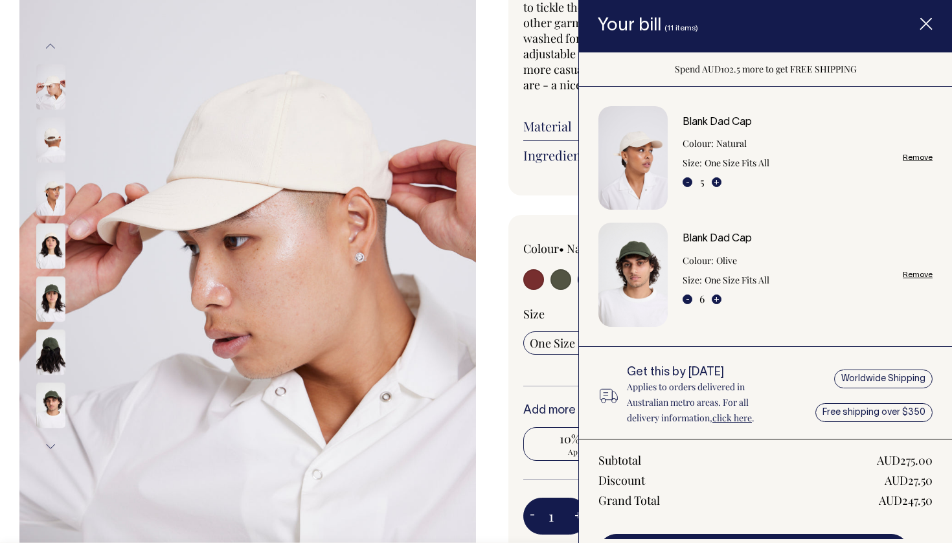
click at [929, 23] on icon "Item added to your cart" at bounding box center [925, 24] width 13 height 13
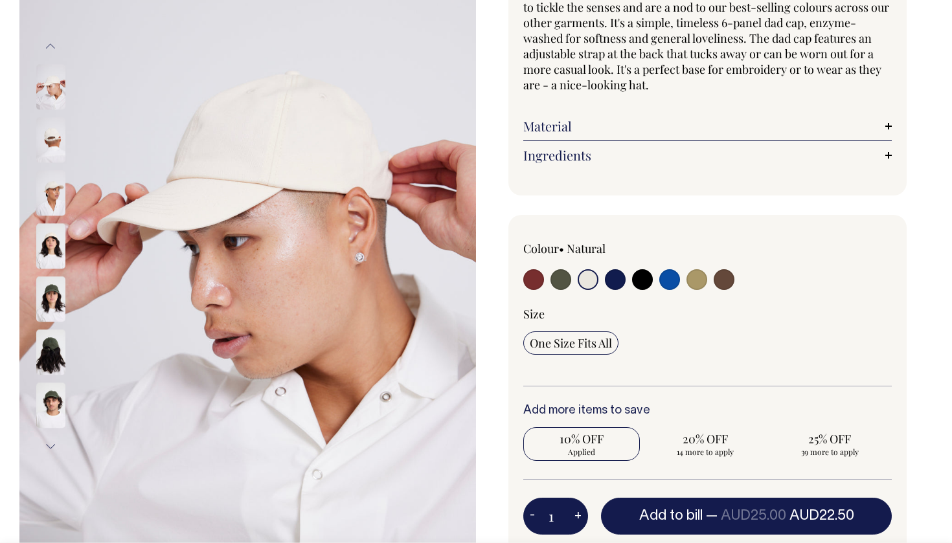
click at [617, 276] on input "radio" at bounding box center [615, 279] width 21 height 21
radio input "true"
select select "Dark Navy"
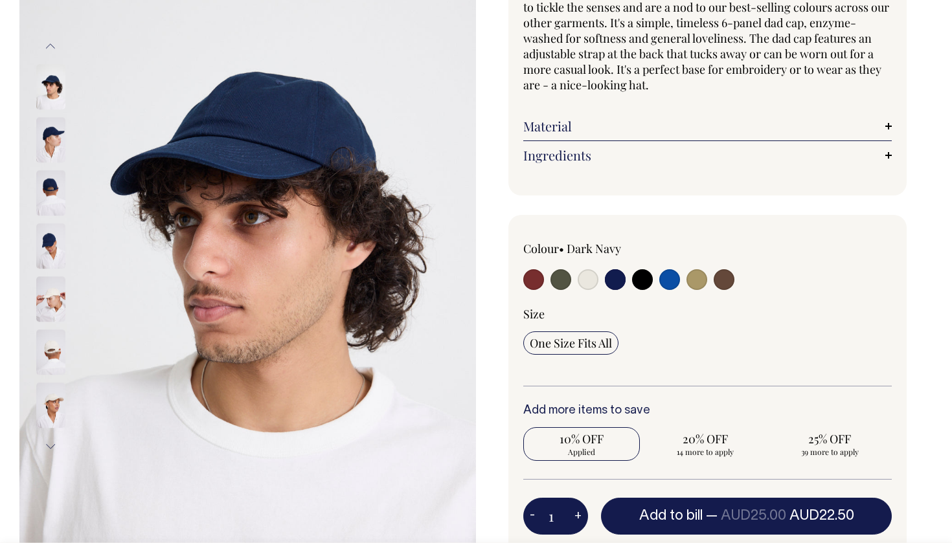
click at [643, 279] on input "radio" at bounding box center [642, 279] width 21 height 21
radio input "true"
select select "Black"
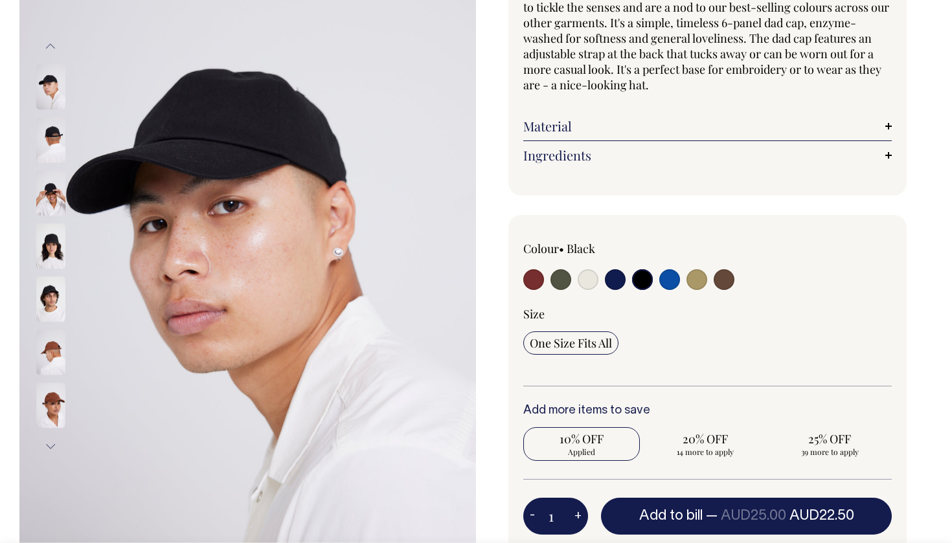
click at [660, 280] on input "radio" at bounding box center [669, 279] width 21 height 21
radio input "true"
select select "Worker Blue"
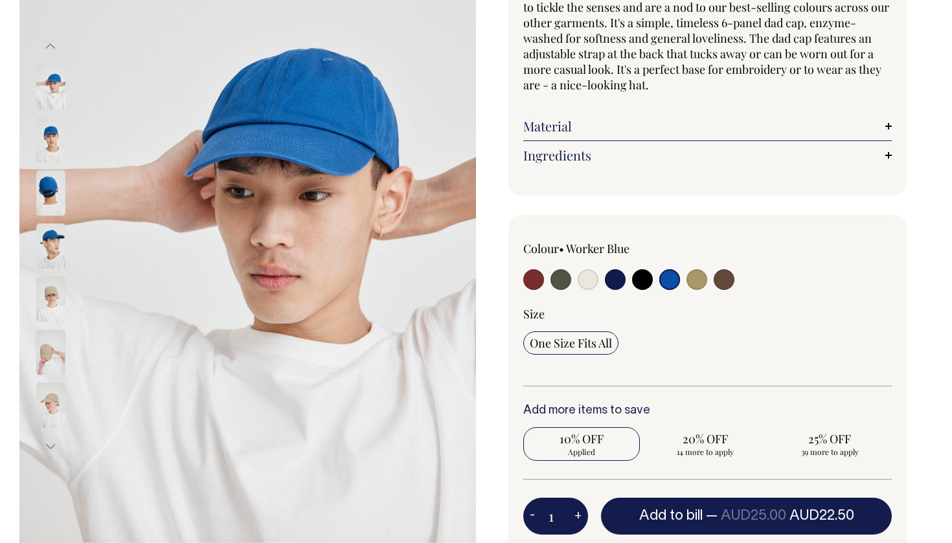
click at [682, 280] on div at bounding box center [781, 262] width 221 height 43
click at [697, 280] on input "radio" at bounding box center [696, 279] width 21 height 21
radio input "true"
select select "Washed Khaki"
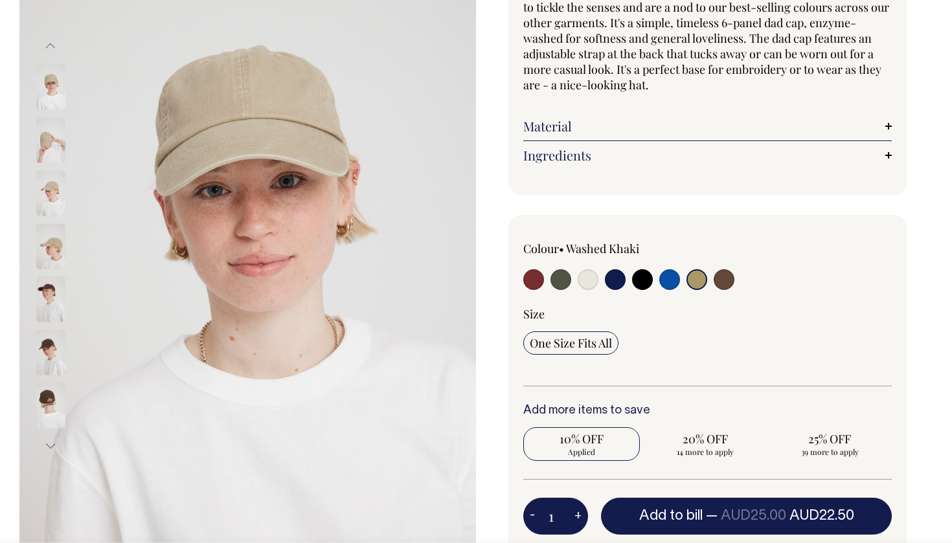
click at [729, 281] on input "radio" at bounding box center [724, 279] width 21 height 21
radio input "true"
select select "Espresso"
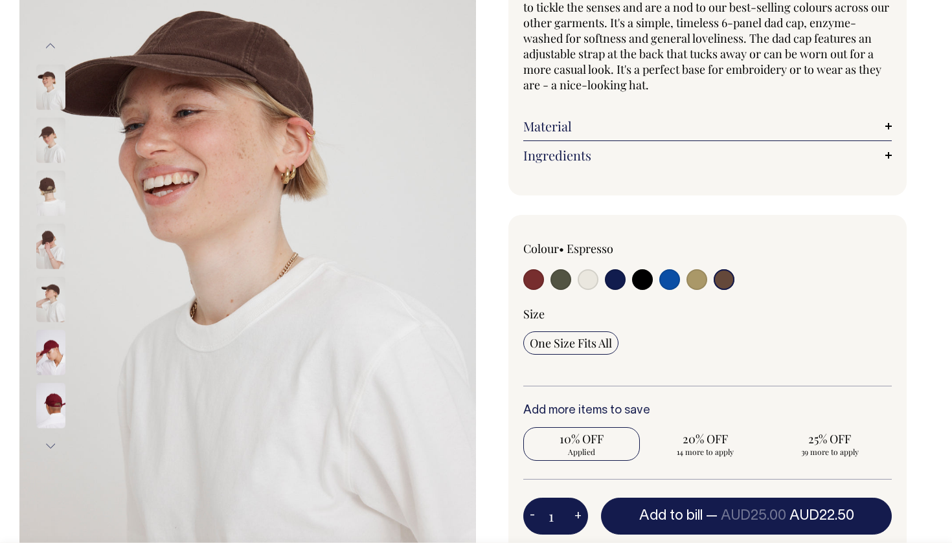
click at [52, 246] on img at bounding box center [50, 245] width 29 height 45
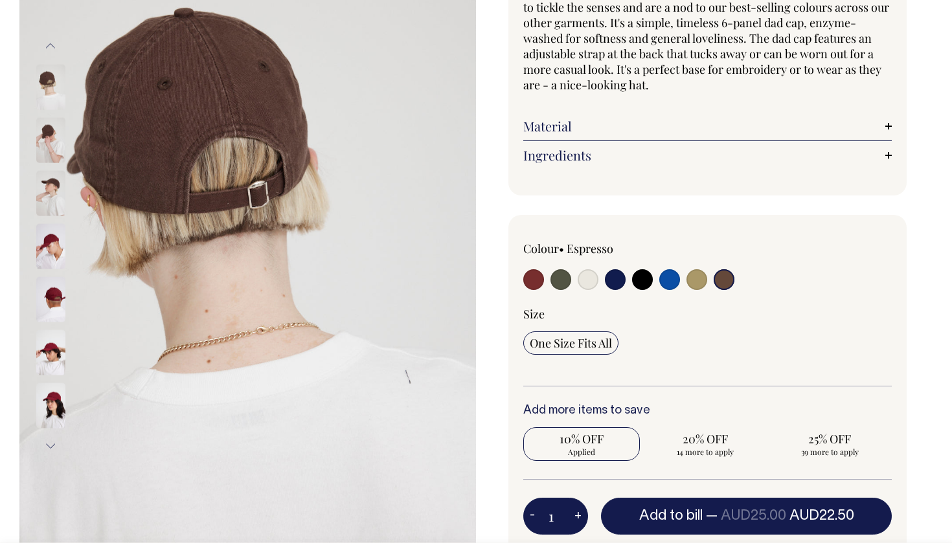
click at [699, 280] on input "radio" at bounding box center [696, 279] width 21 height 21
radio input "true"
select select "Washed Khaki"
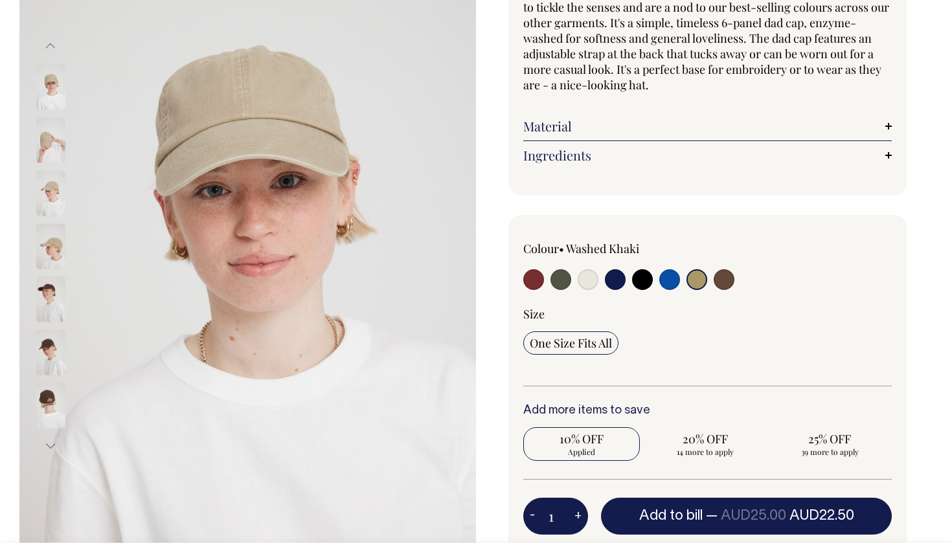
click at [73, 250] on div at bounding box center [68, 245] width 65 height 53
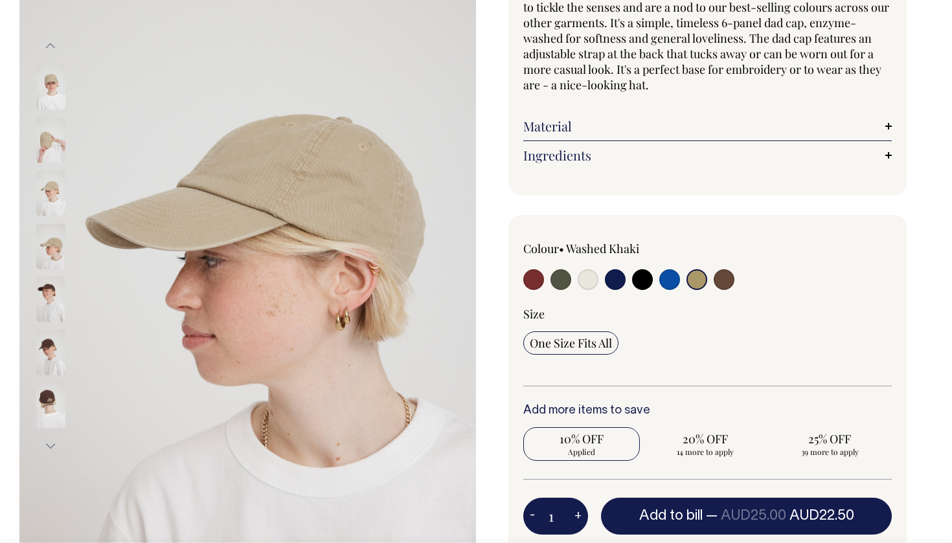
click at [58, 250] on img at bounding box center [50, 245] width 29 height 45
click at [54, 255] on img at bounding box center [50, 245] width 29 height 45
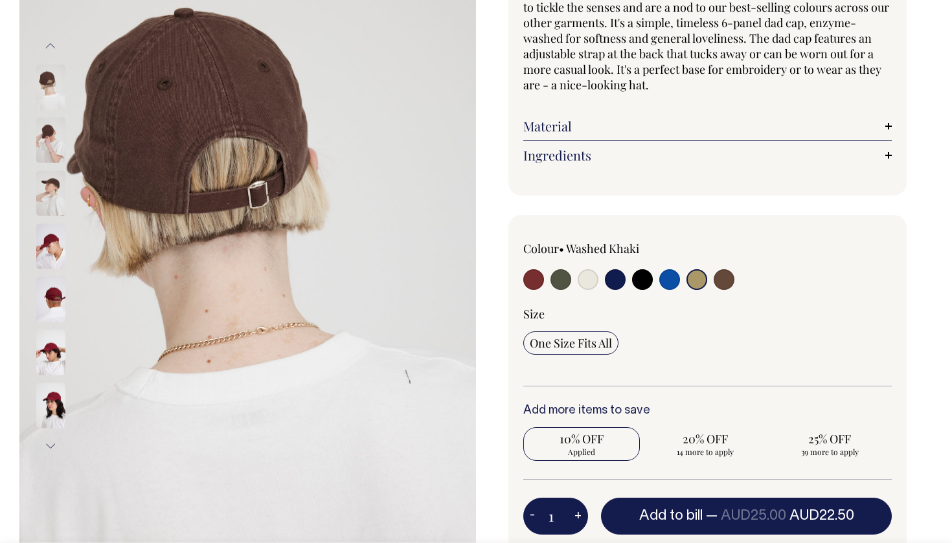
click at [719, 273] on input "radio" at bounding box center [724, 279] width 21 height 21
radio input "true"
select select "Espresso"
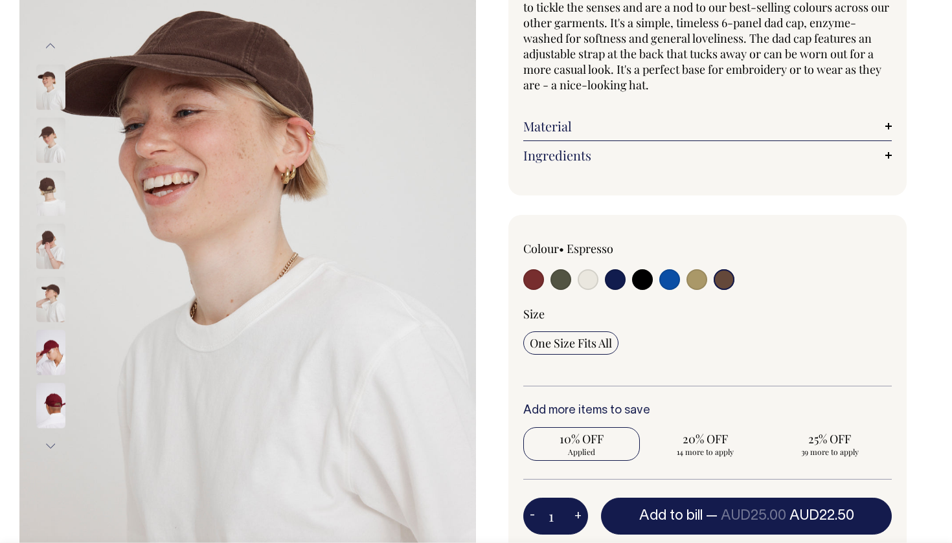
click at [581, 515] on button "+" at bounding box center [578, 517] width 20 height 26
type input "2"
radio input "true"
type input "2"
click at [581, 515] on button "+" at bounding box center [578, 517] width 20 height 26
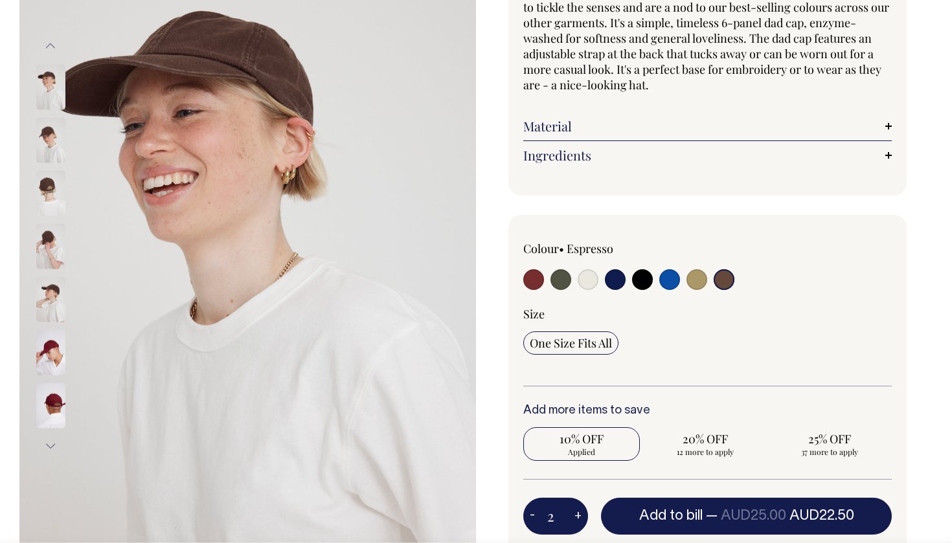
type input "3"
radio input "true"
type input "3"
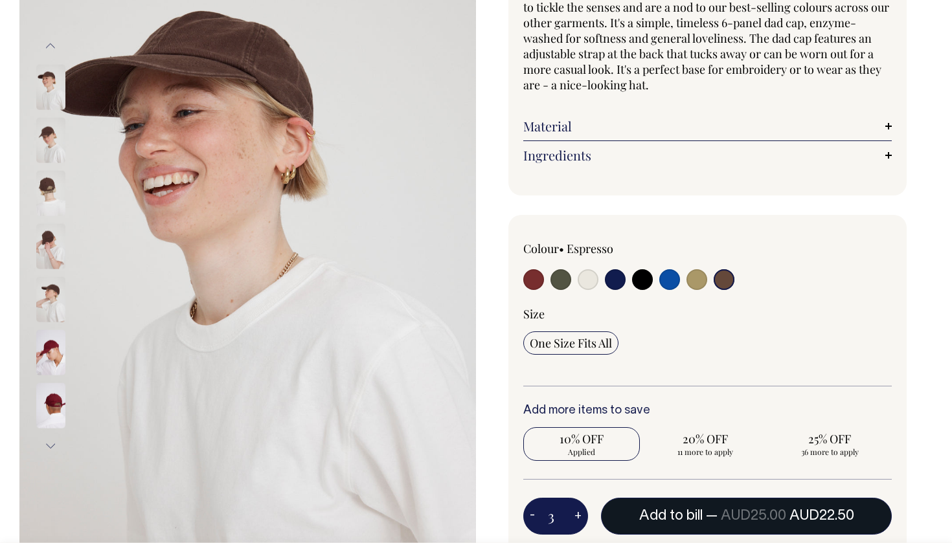
click at [730, 516] on span "AUD25.00" at bounding box center [753, 516] width 65 height 13
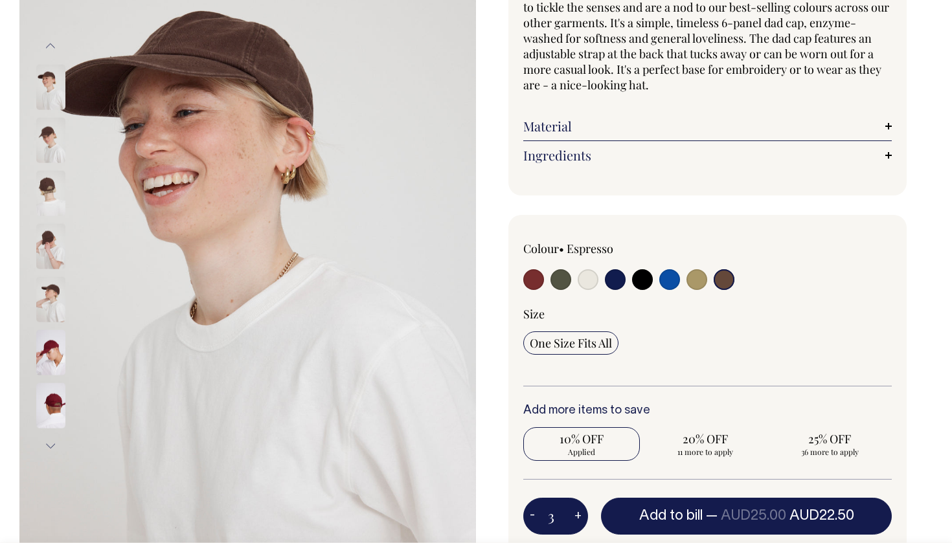
type input "1"
radio input "true"
type input "1"
radio input "true"
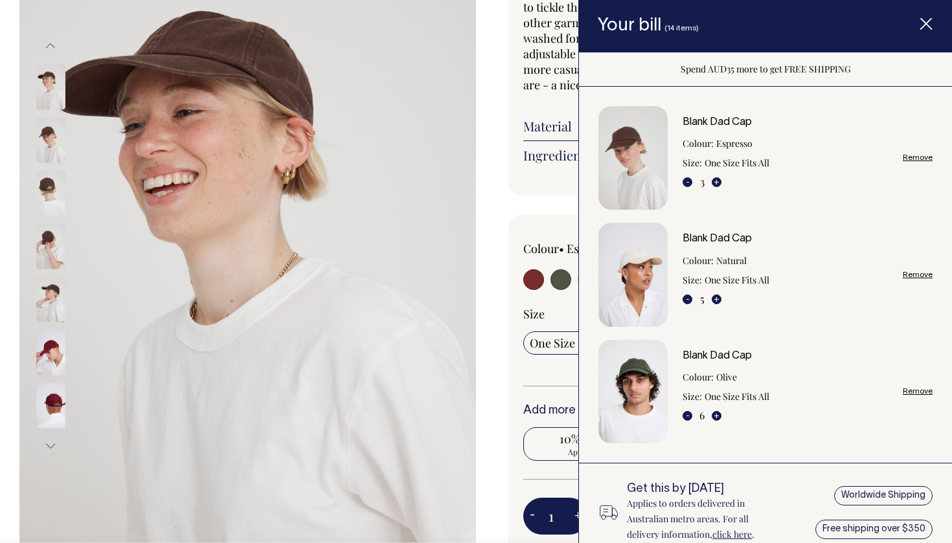
click at [934, 34] on span "Item added to your cart" at bounding box center [926, 26] width 52 height 55
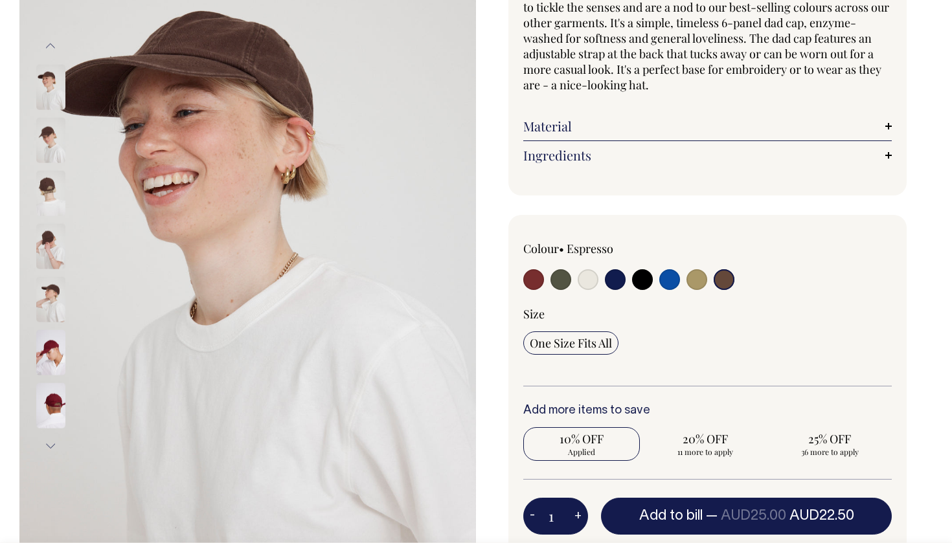
click at [695, 275] on input "radio" at bounding box center [696, 279] width 21 height 21
radio input "true"
select select "Washed Khaki"
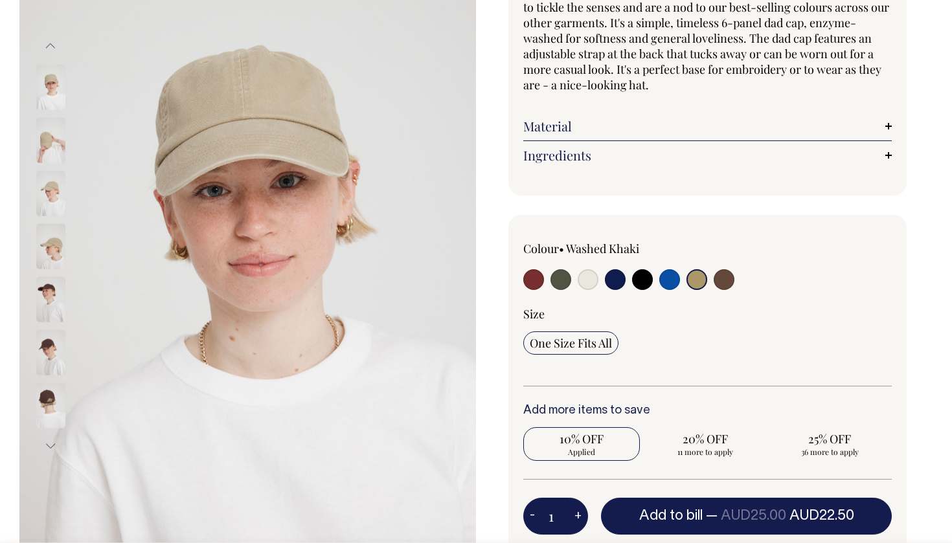
click at [581, 507] on button "+" at bounding box center [578, 517] width 20 height 26
type input "2"
radio input "true"
type input "2"
click at [581, 507] on button "+" at bounding box center [578, 517] width 20 height 26
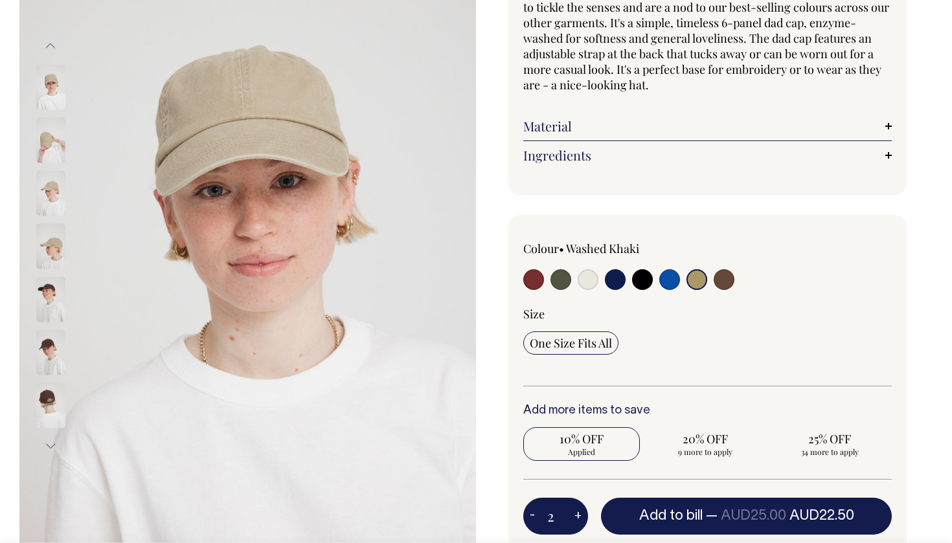
type input "3"
radio input "true"
type input "3"
click at [581, 507] on button "+" at bounding box center [578, 517] width 20 height 26
type input "4"
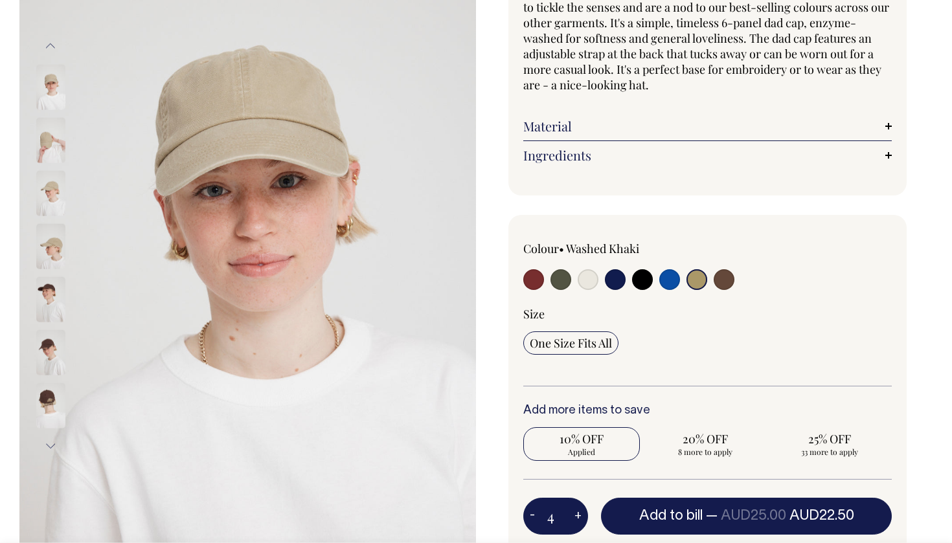
radio input "true"
type input "4"
click at [539, 517] on button "-" at bounding box center [532, 517] width 18 height 26
type input "3"
radio input "true"
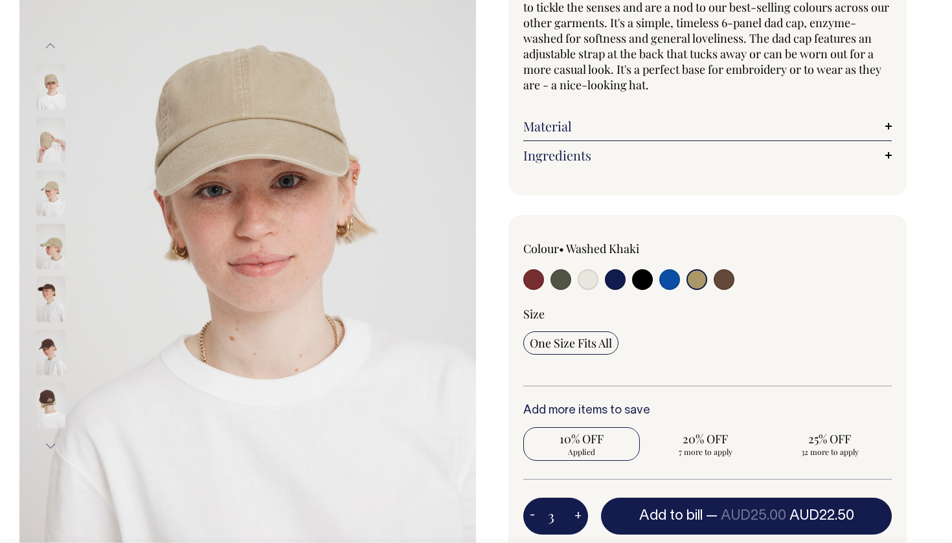
type input "3"
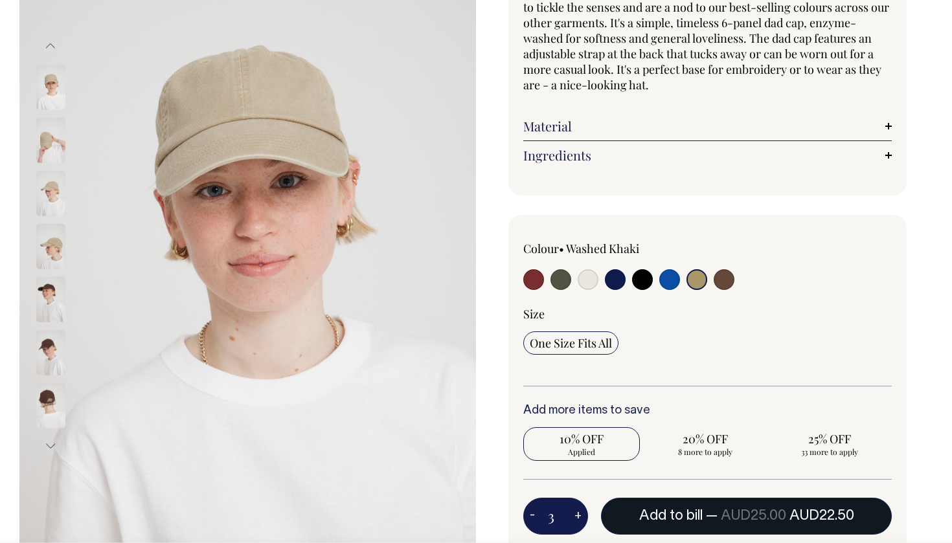
click at [783, 515] on span "AUD25.00" at bounding box center [753, 516] width 65 height 13
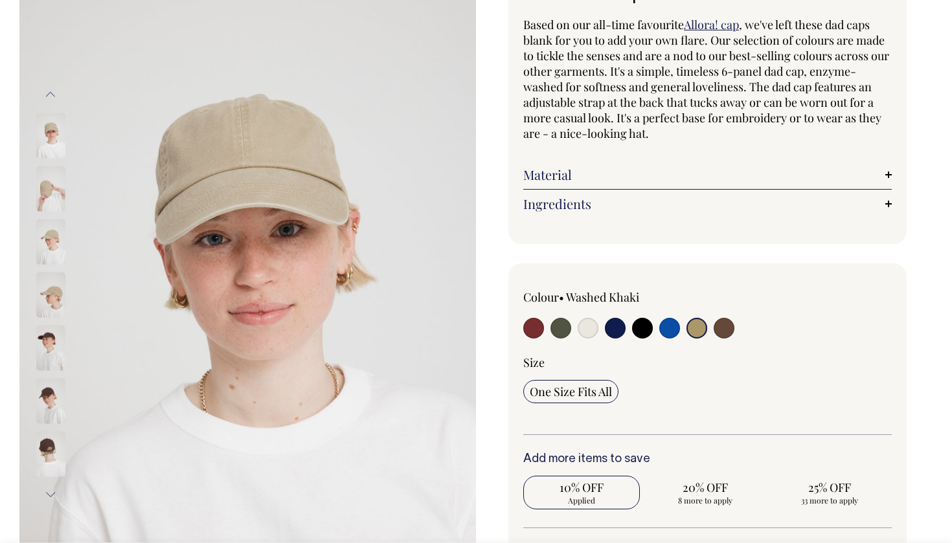
type input "1"
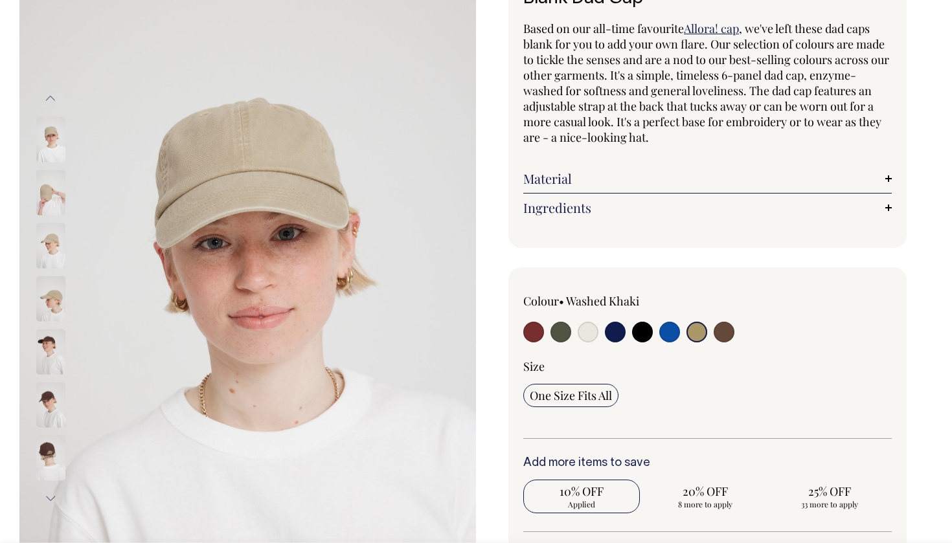
radio input "true"
type input "1"
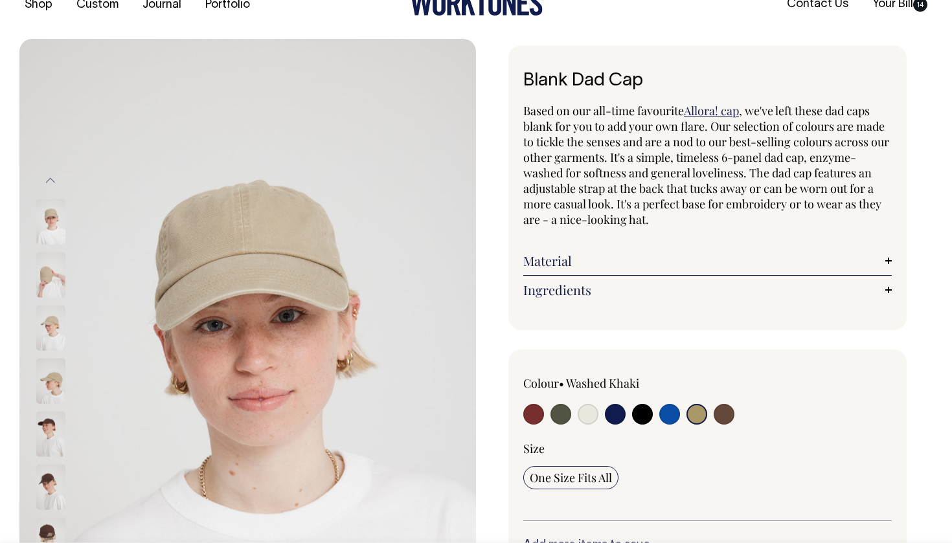
radio input "true"
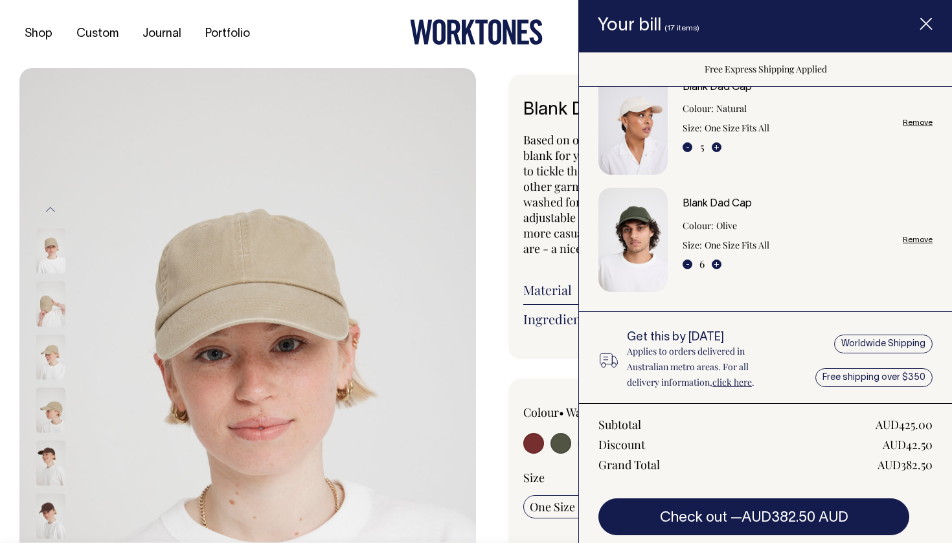
scroll to position [267, 0]
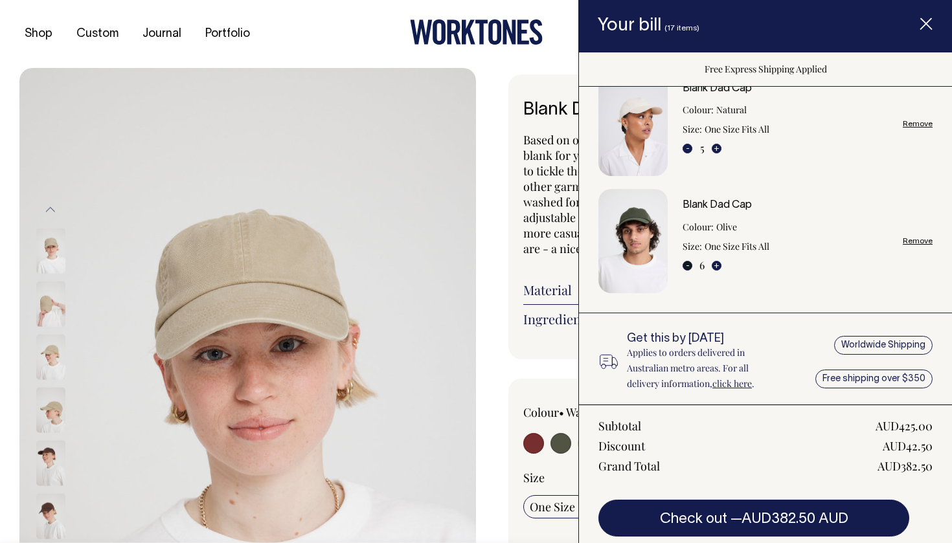
click at [686, 267] on button "-" at bounding box center [687, 266] width 10 height 10
type input "5"
radio input "true"
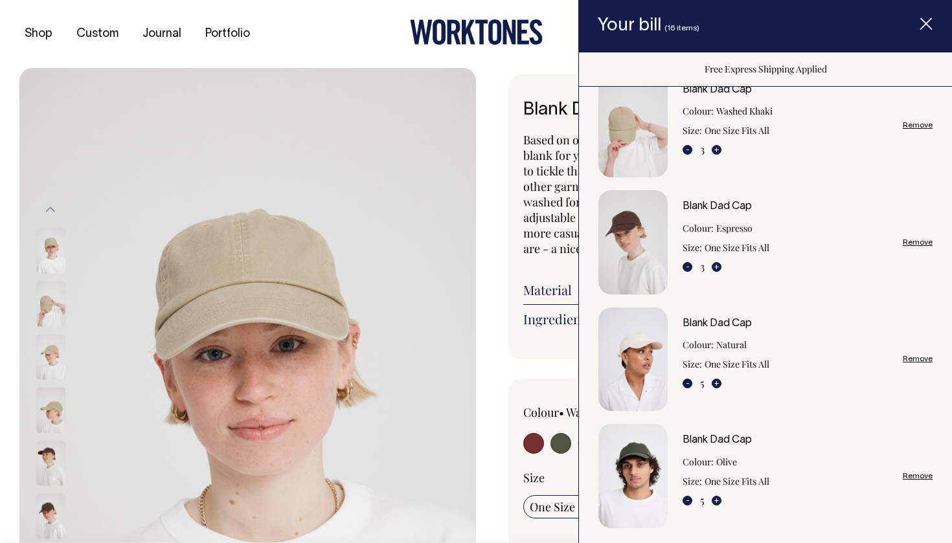
scroll to position [31, 0]
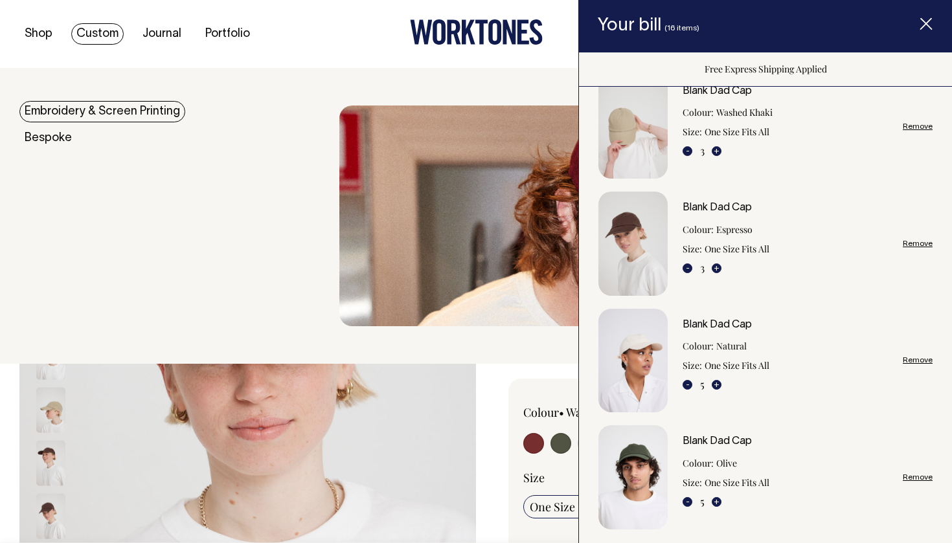
click at [115, 36] on link "Custom" at bounding box center [97, 33] width 52 height 21
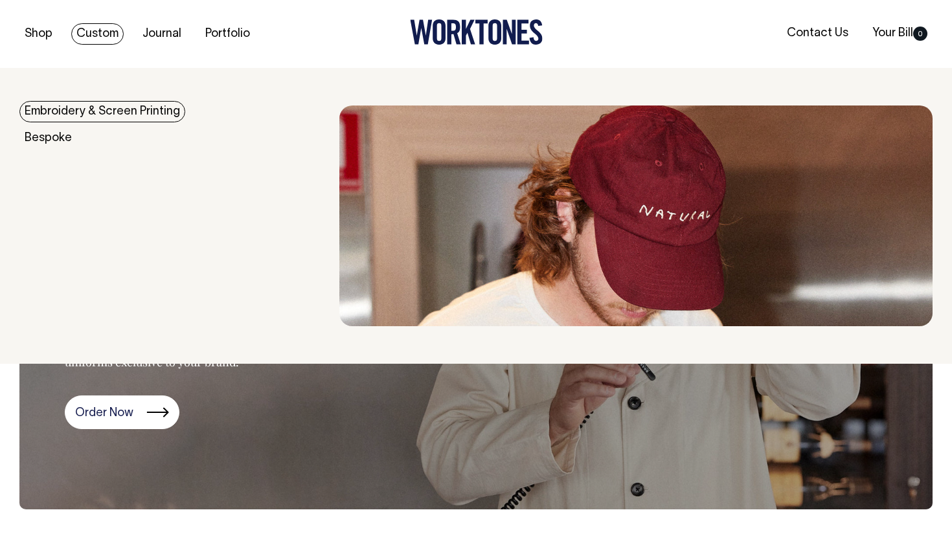
click at [95, 104] on link "Embroidery & Screen Printing" at bounding box center [102, 111] width 166 height 21
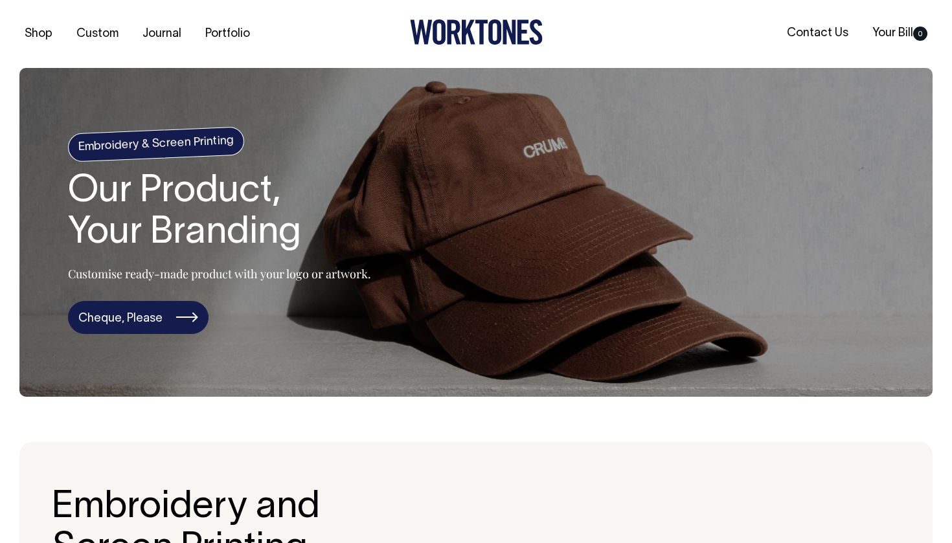
click at [184, 328] on link "Cheque, Please" at bounding box center [138, 318] width 141 height 34
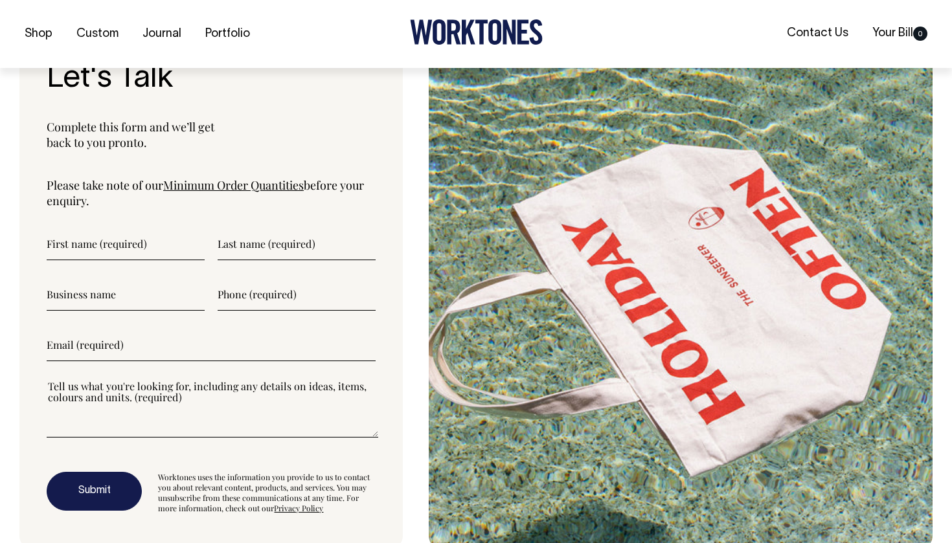
scroll to position [3347, 0]
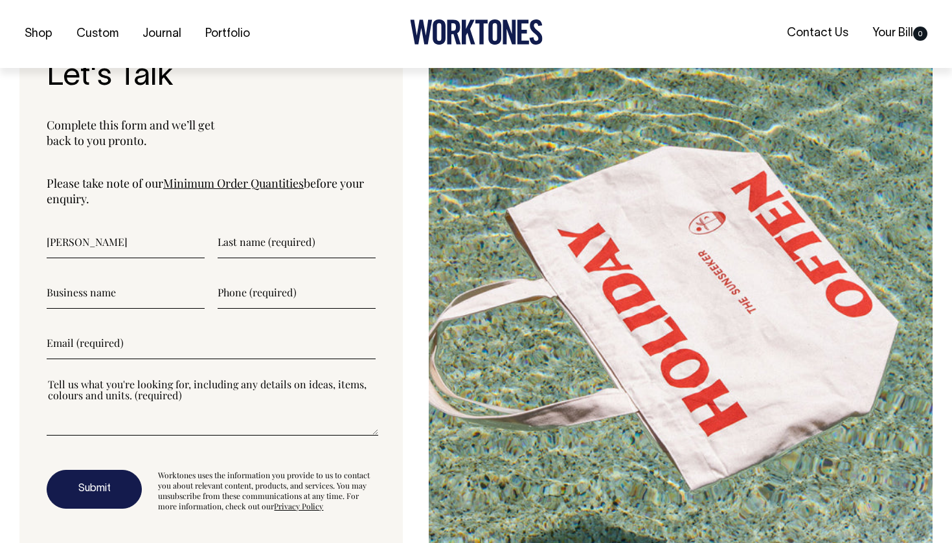
type input"] "Jake"
type input"] "Tsagaris"
type input"] "Piper and Thrupps"
type input"] "0434424961"
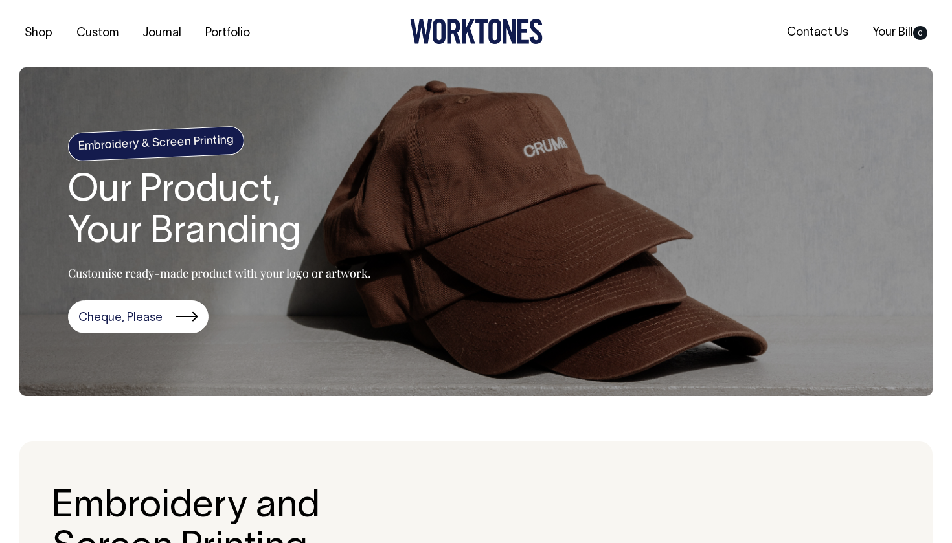
scroll to position [0, 0]
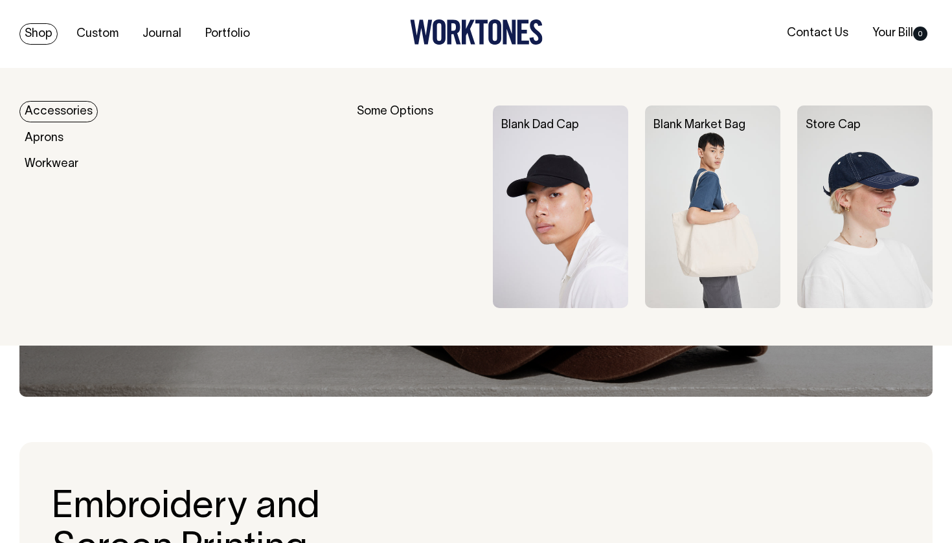
type input"] "piperandthrupps@gmail.com"
click at [575, 236] on img at bounding box center [560, 207] width 135 height 203
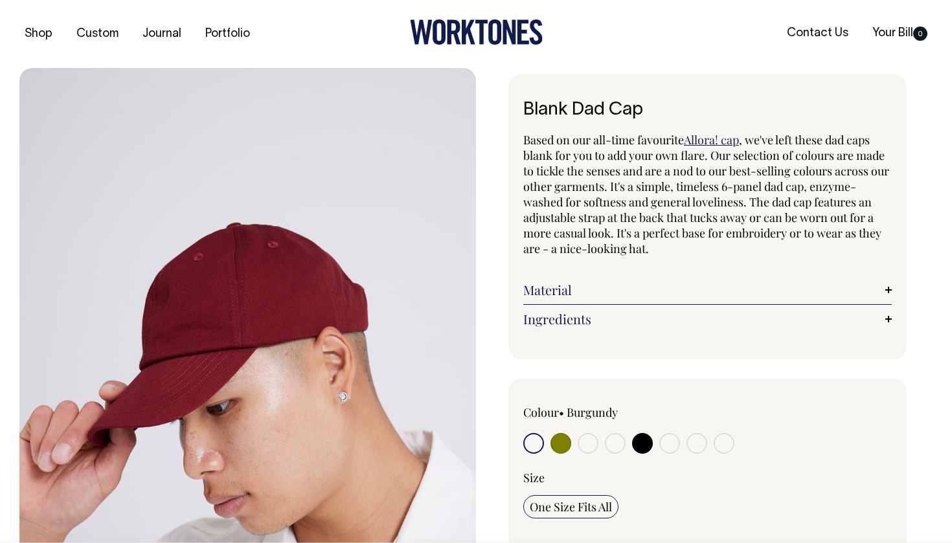
radio input "true"
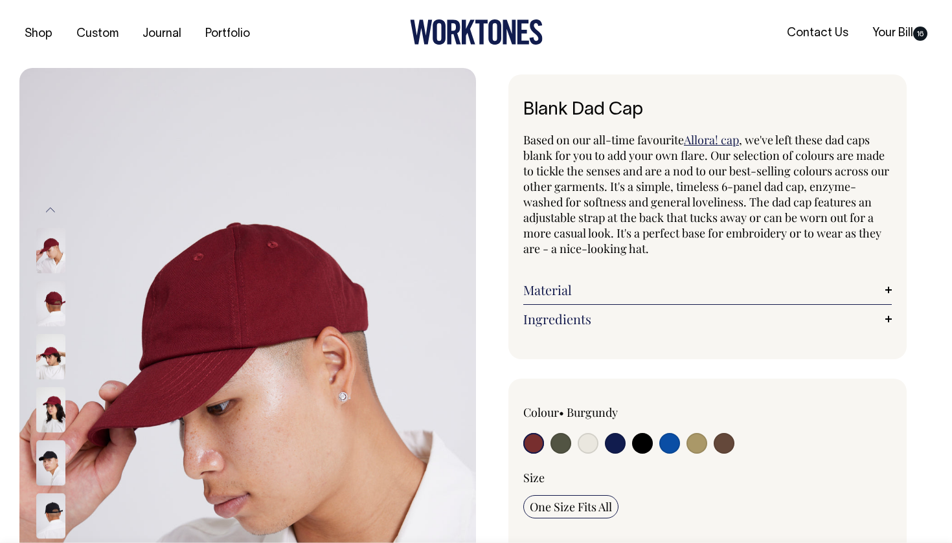
click at [728, 442] on input "radio" at bounding box center [724, 443] width 21 height 21
radio input "true"
select select "Espresso"
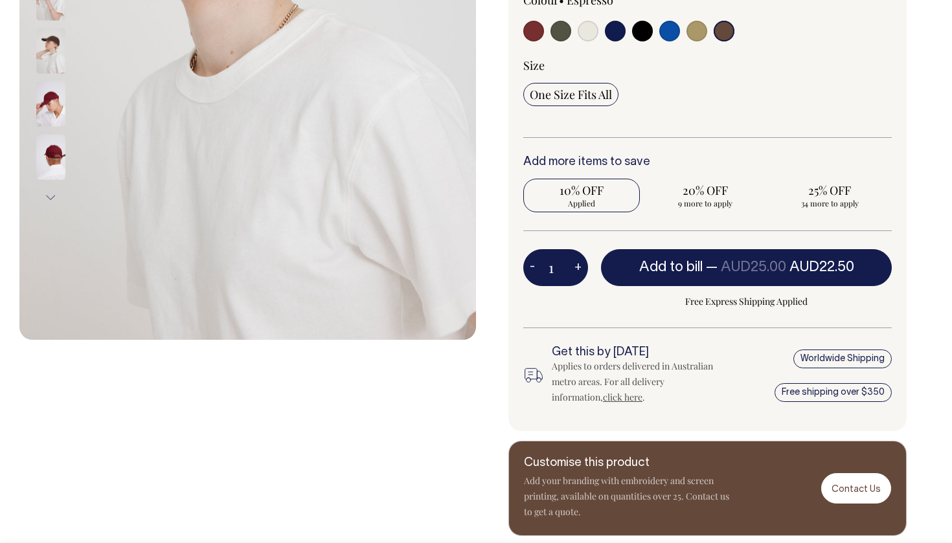
scroll to position [412, 0]
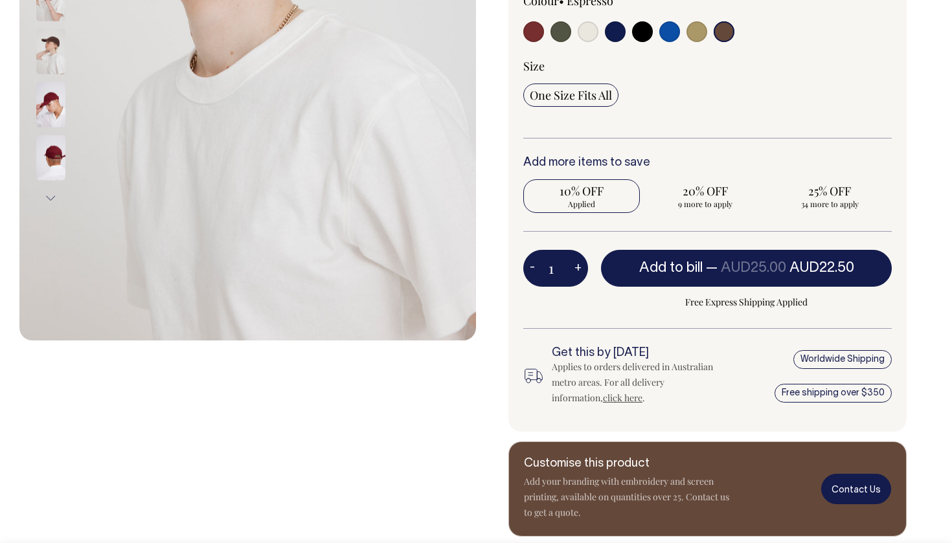
click at [848, 488] on link "Contact Us" at bounding box center [856, 489] width 70 height 30
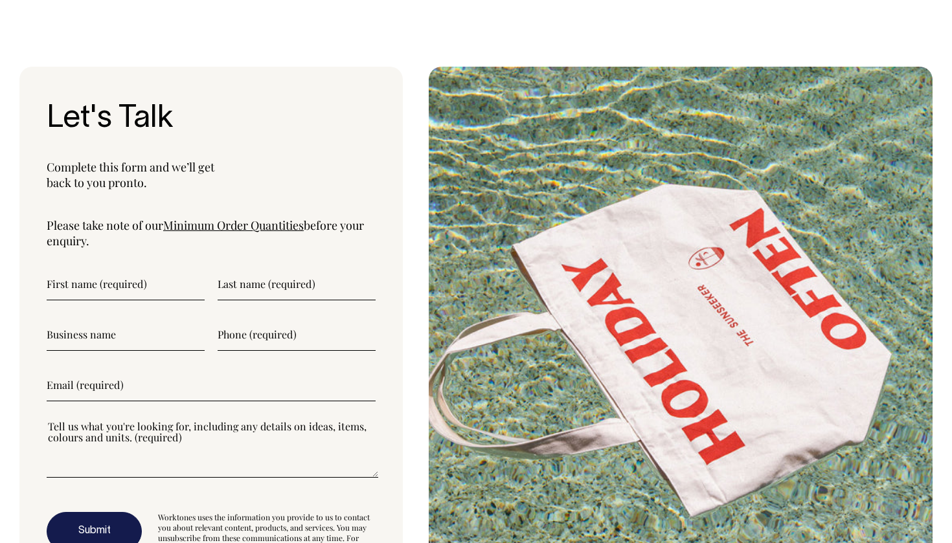
scroll to position [4189, 0]
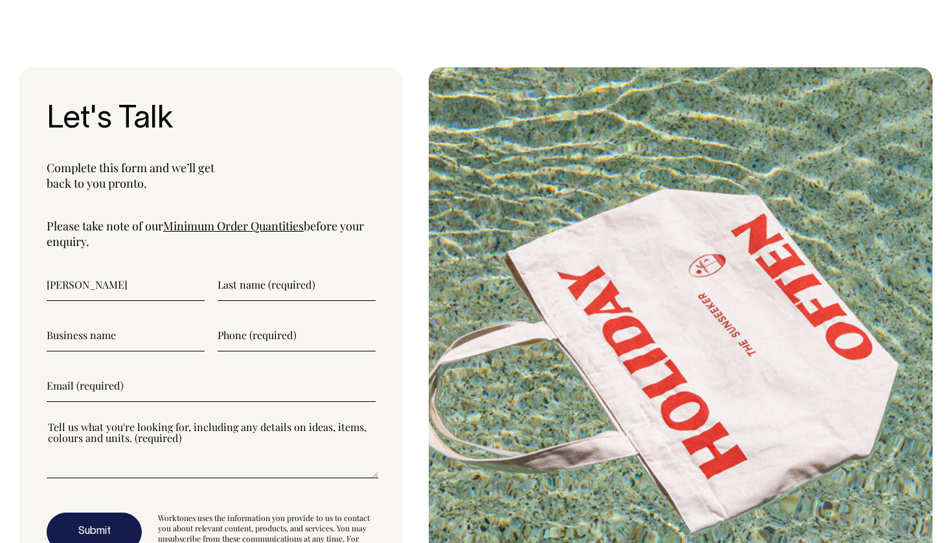
type input"] "Jake"
type input"] "Tsagaris"
type input"] "Piper and Thrupps"
type input"] "0434424961"
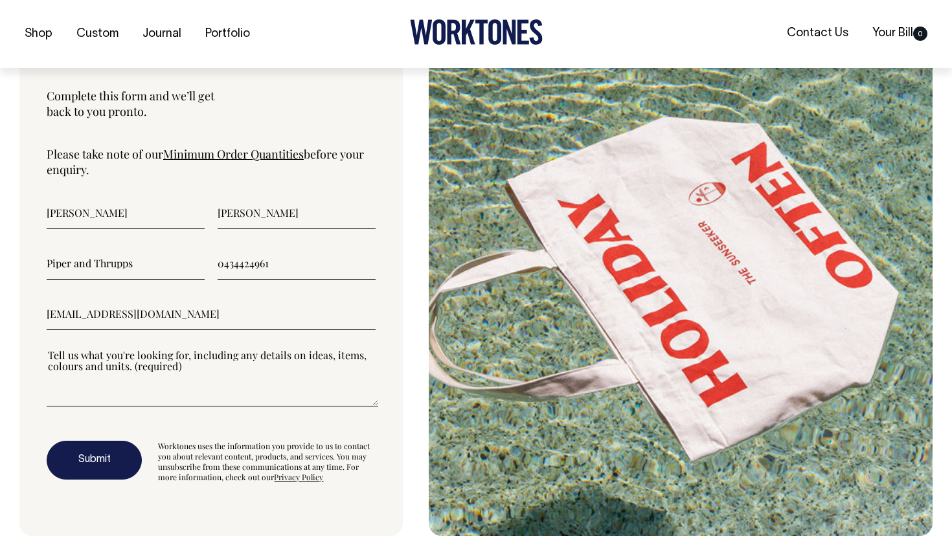
type input"] "piperandthrupps@gmail.com"
click at [141, 392] on textarea"] at bounding box center [213, 377] width 332 height 58
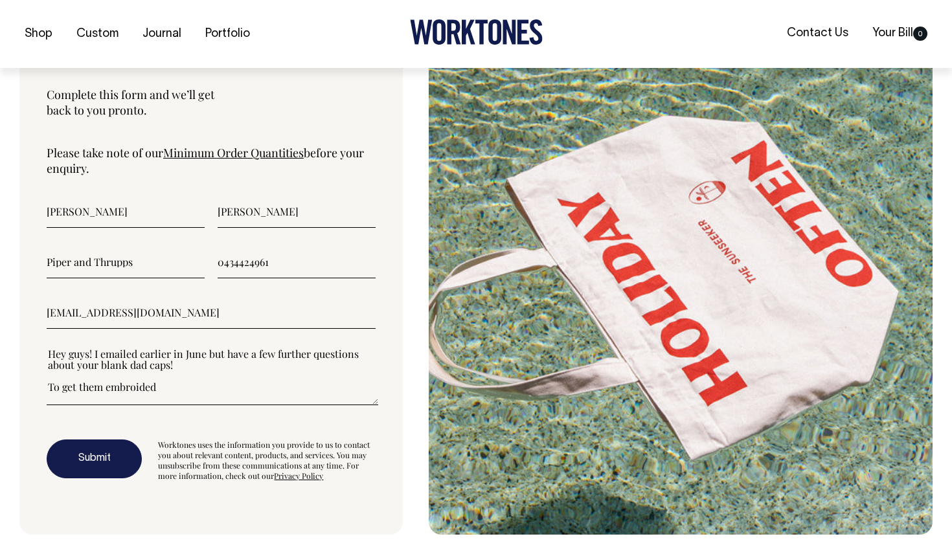
drag, startPoint x: 199, startPoint y: 388, endPoint x: 65, endPoint y: 389, distance: 133.4
click at [65, 389] on textarea"] "Hey guys! I emailed earlier in June but have a few further questions about your…" at bounding box center [213, 376] width 332 height 58
paste textarea"] "embroidered"
type textarea"] "Hey guys! I emailed earlier in June but have a few further questions about your…"
click at [117, 444] on button "Submit" at bounding box center [94, 459] width 95 height 39
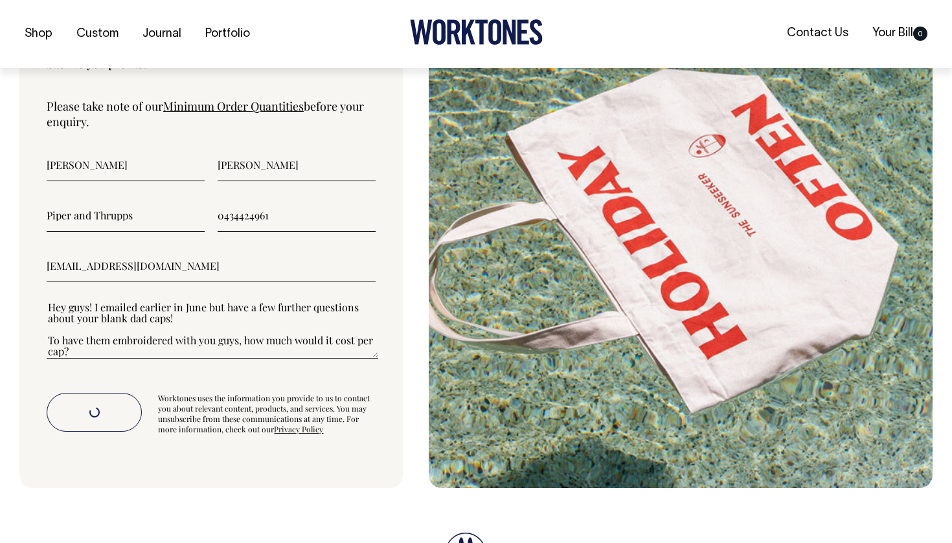
scroll to position [4310, 0]
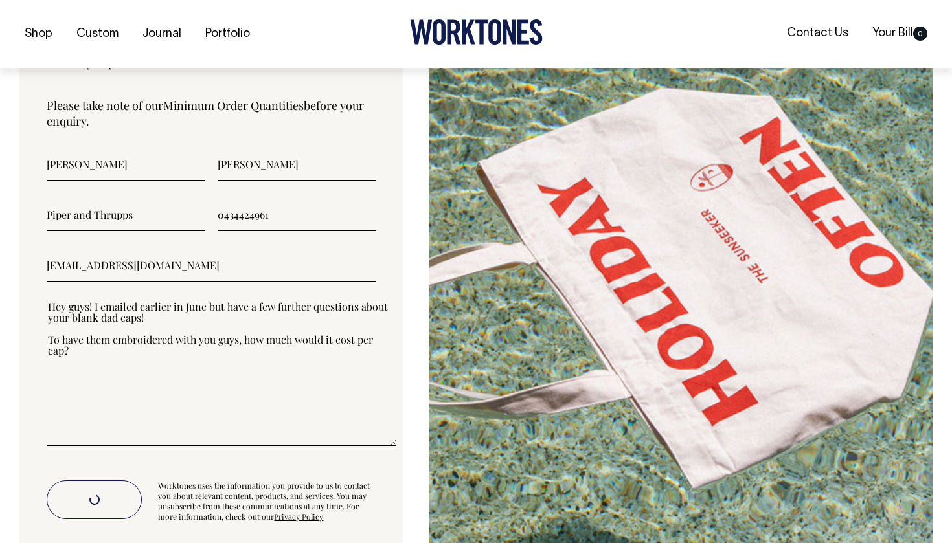
click at [392, 444] on textarea"] "Hey guys! I emailed earlier in June but have a few further questions about your…" at bounding box center [222, 373] width 350 height 146
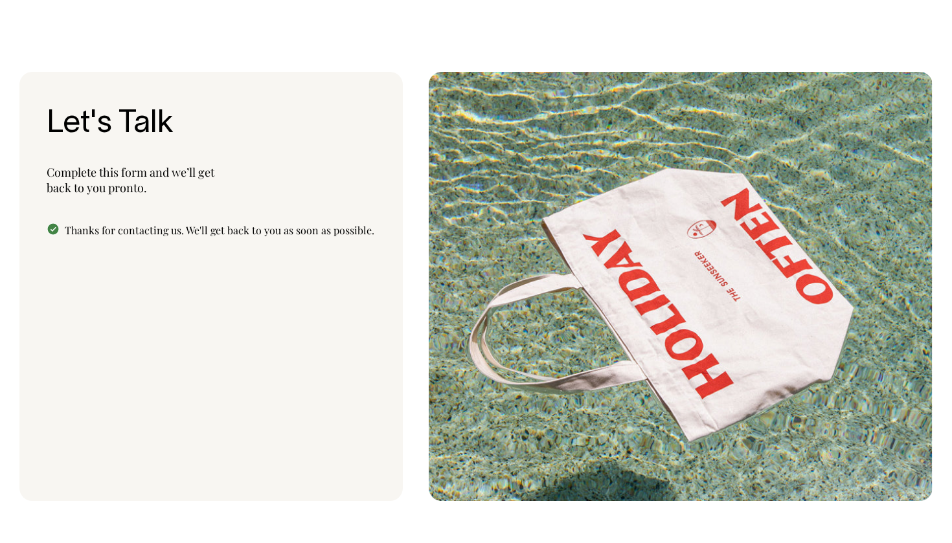
scroll to position [4184, 0]
